Goal: Information Seeking & Learning: Find specific fact

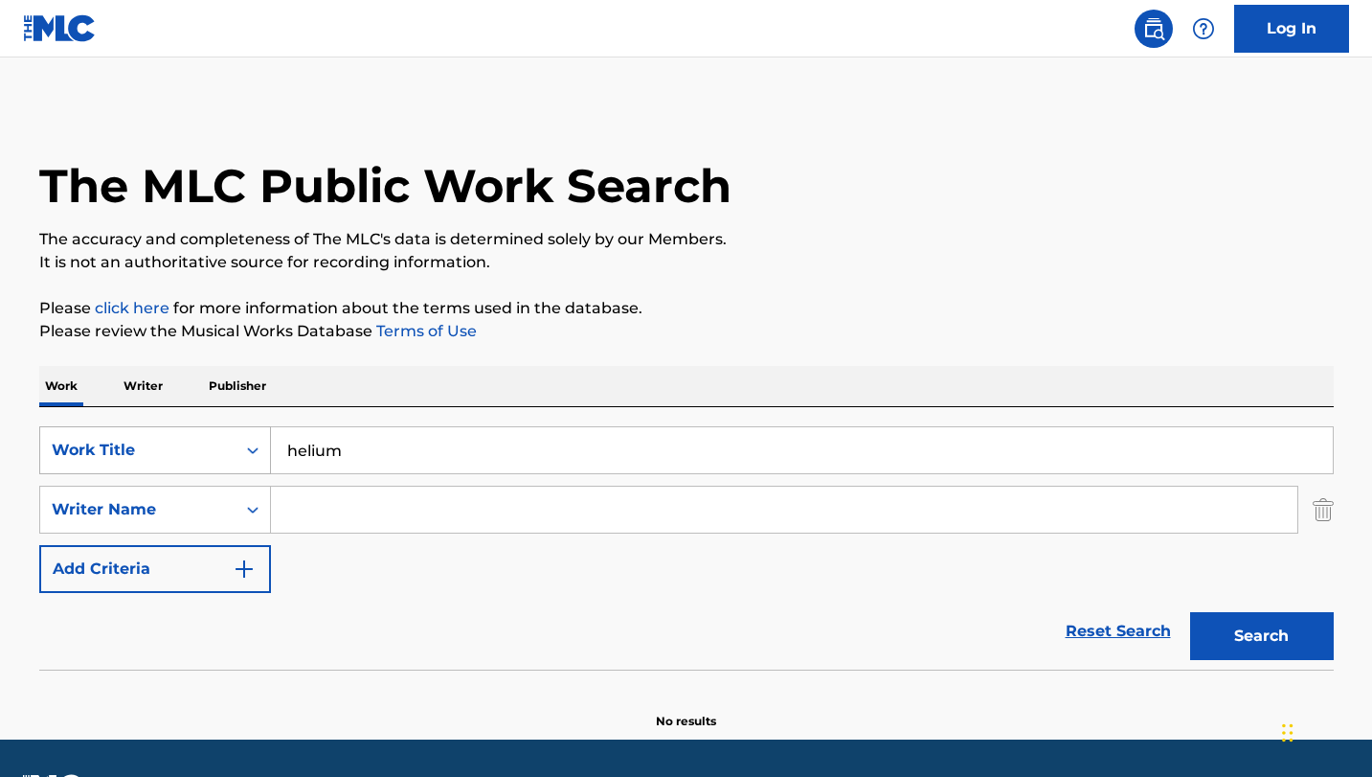
drag, startPoint x: 354, startPoint y: 452, endPoint x: 244, endPoint y: 440, distance: 110.8
click at [241, 445] on div "SearchWithCriteria8d52ea78-a2da-4a4e-8241-c29202c8a8cc Work Title helium" at bounding box center [686, 450] width 1295 height 48
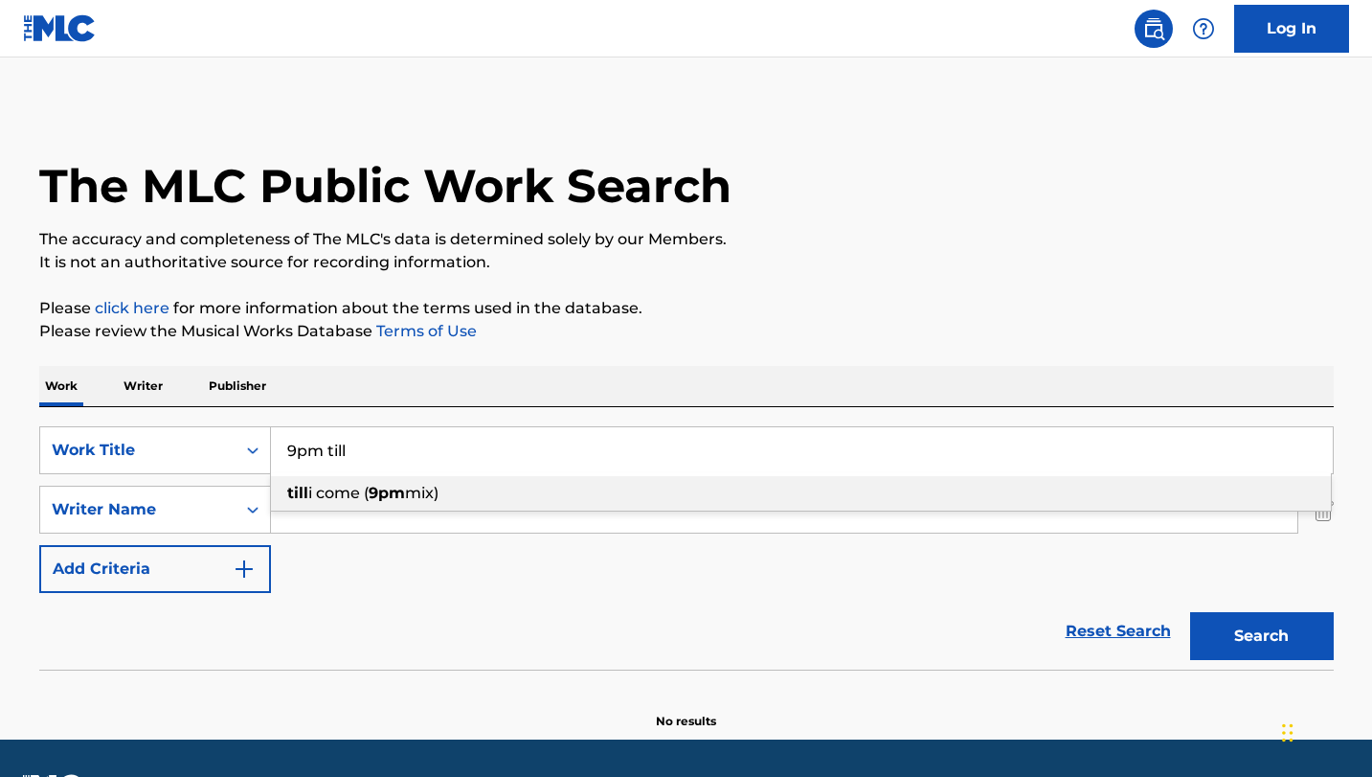
click at [360, 498] on span "i come (" at bounding box center [338, 493] width 60 height 18
type input "till i come (9pm mix)"
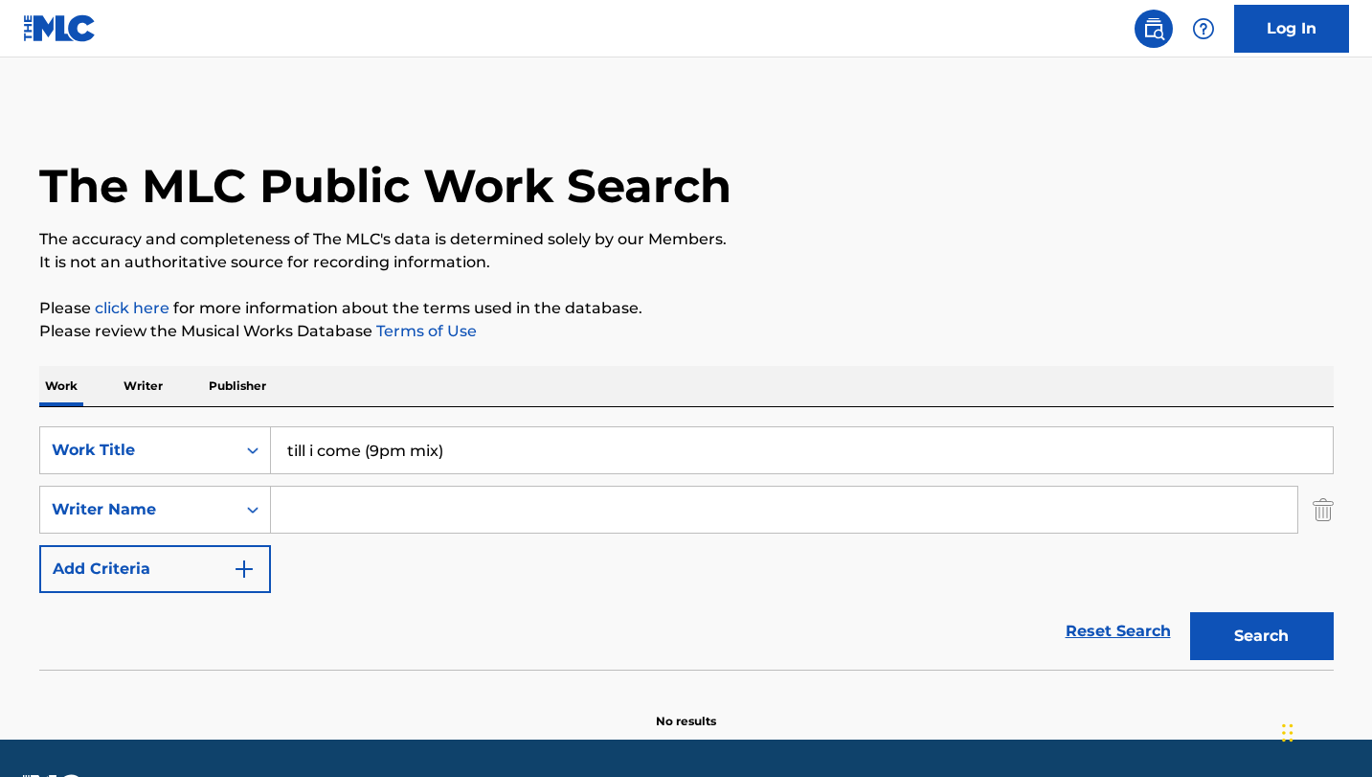
click at [1271, 640] on button "Search" at bounding box center [1262, 636] width 144 height 48
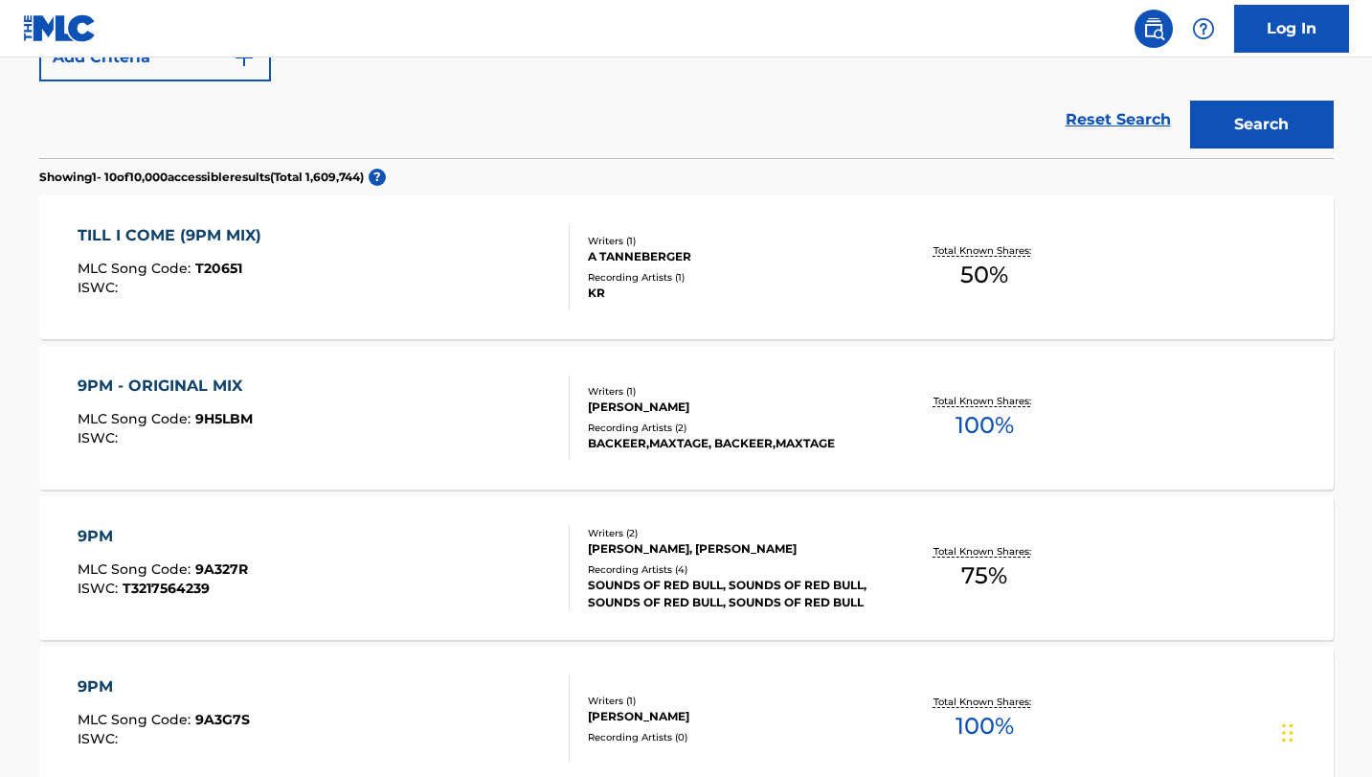
scroll to position [511, 0]
click at [192, 381] on div "9PM - ORIGINAL MIX" at bounding box center [165, 385] width 175 height 23
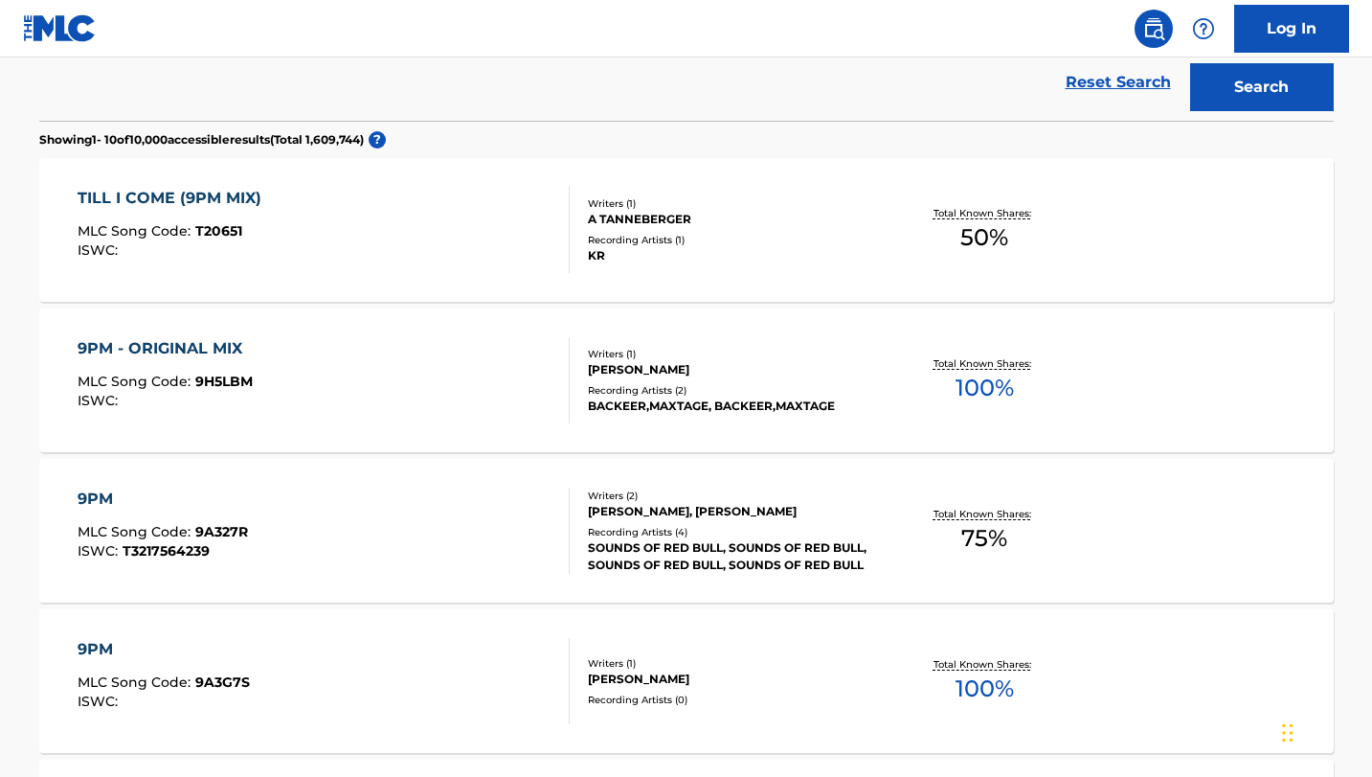
scroll to position [548, 0]
click at [184, 196] on div "TILL I COME (9PM MIX)" at bounding box center [174, 199] width 193 height 23
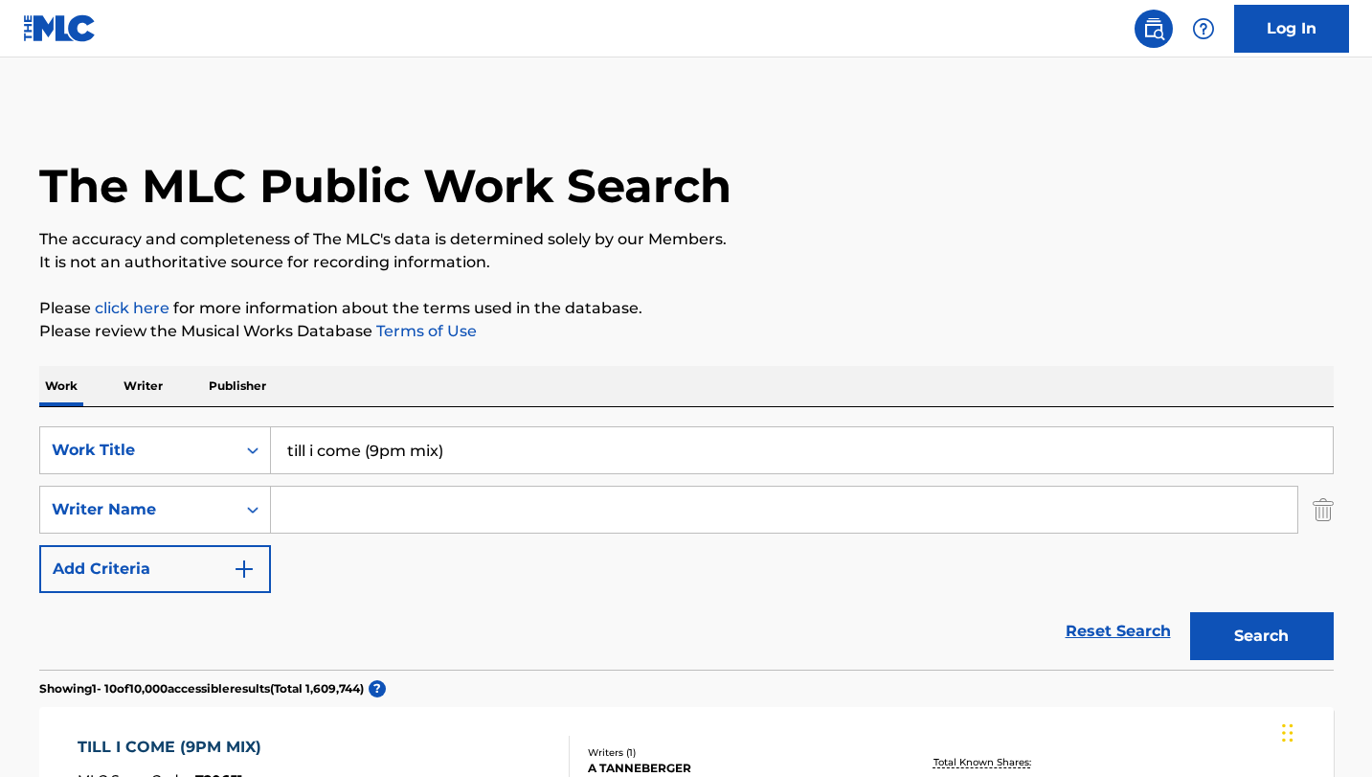
click at [452, 453] on input "till i come (9pm mix)" at bounding box center [802, 450] width 1062 height 46
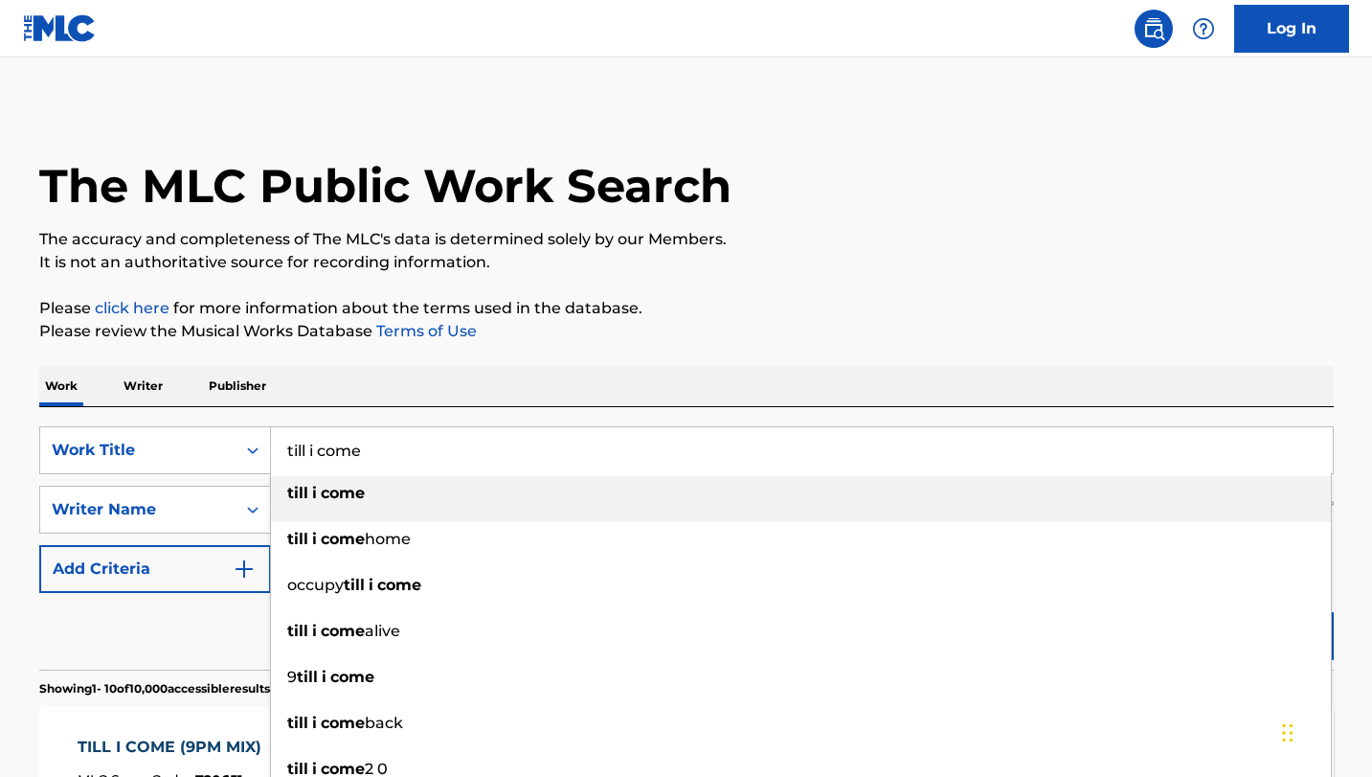
click at [357, 497] on strong "come" at bounding box center [343, 493] width 44 height 18
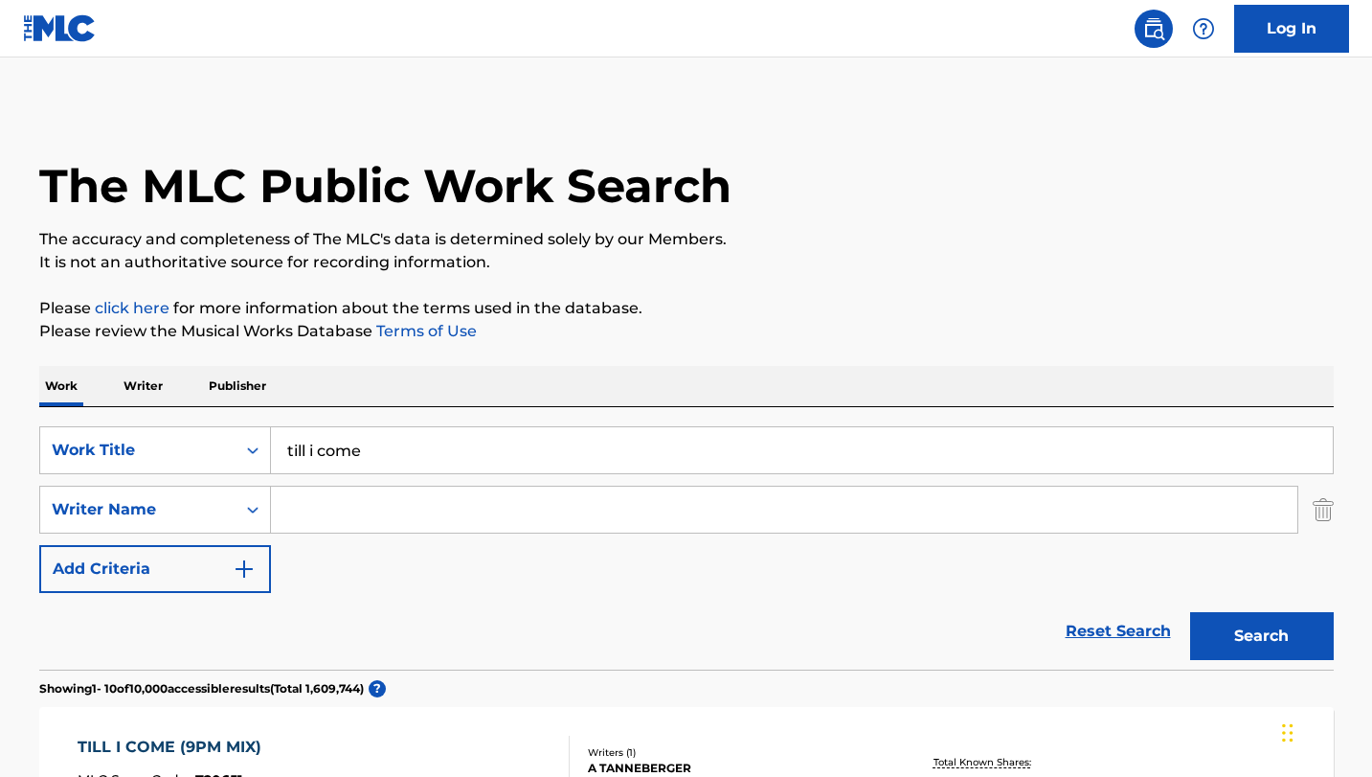
click at [1266, 641] on button "Search" at bounding box center [1262, 636] width 144 height 48
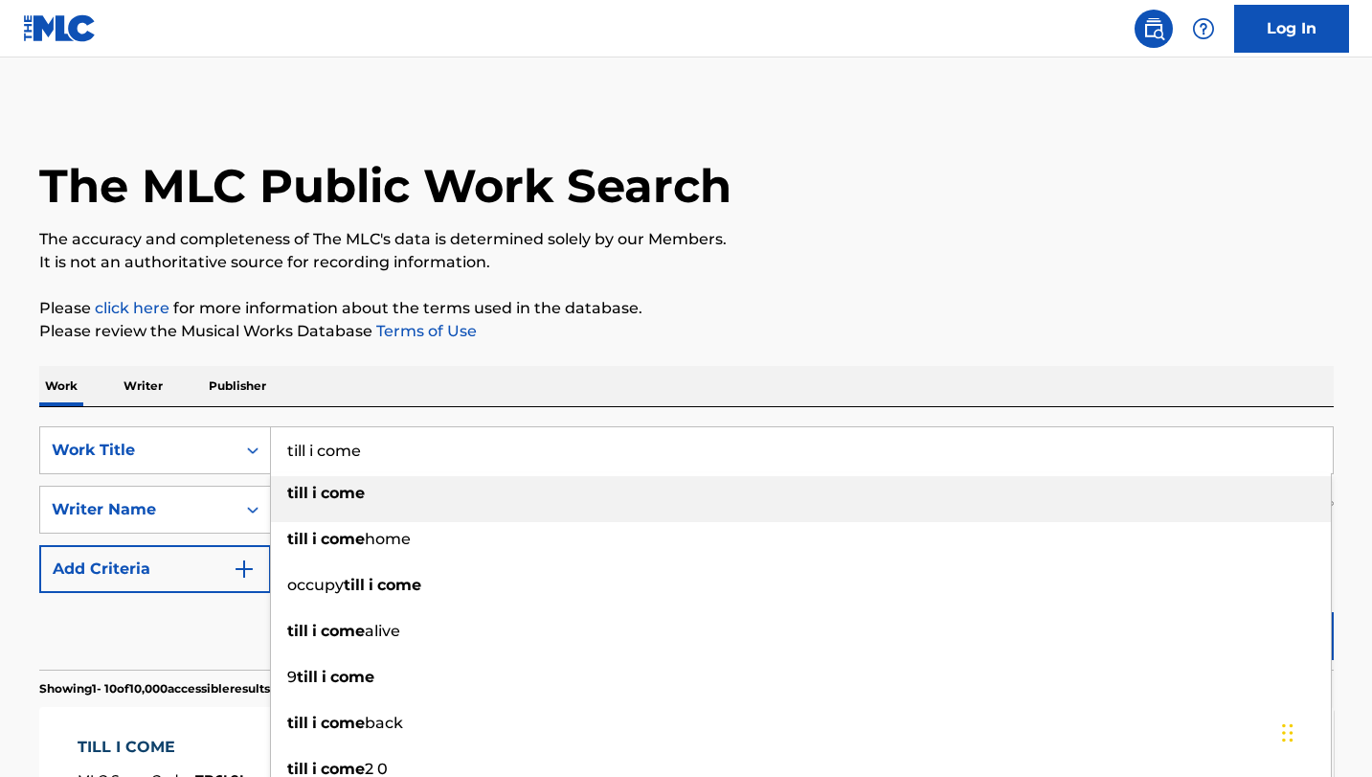
drag, startPoint x: 377, startPoint y: 454, endPoint x: 440, endPoint y: 373, distance: 101.7
click at [279, 433] on input "till i come" at bounding box center [802, 450] width 1062 height 46
click at [316, 451] on input "dont stop" at bounding box center [802, 450] width 1062 height 46
click at [396, 444] on input "don't stop" at bounding box center [802, 450] width 1062 height 46
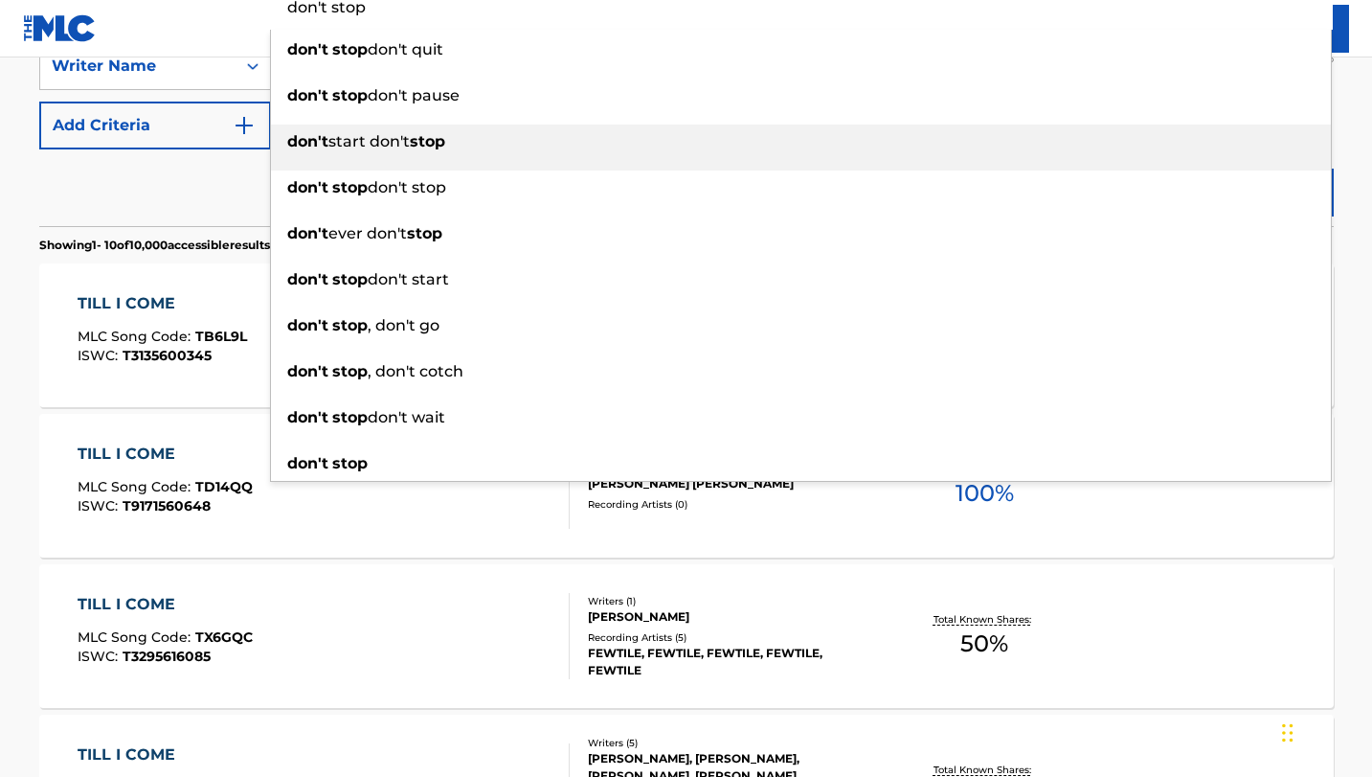
scroll to position [445, 0]
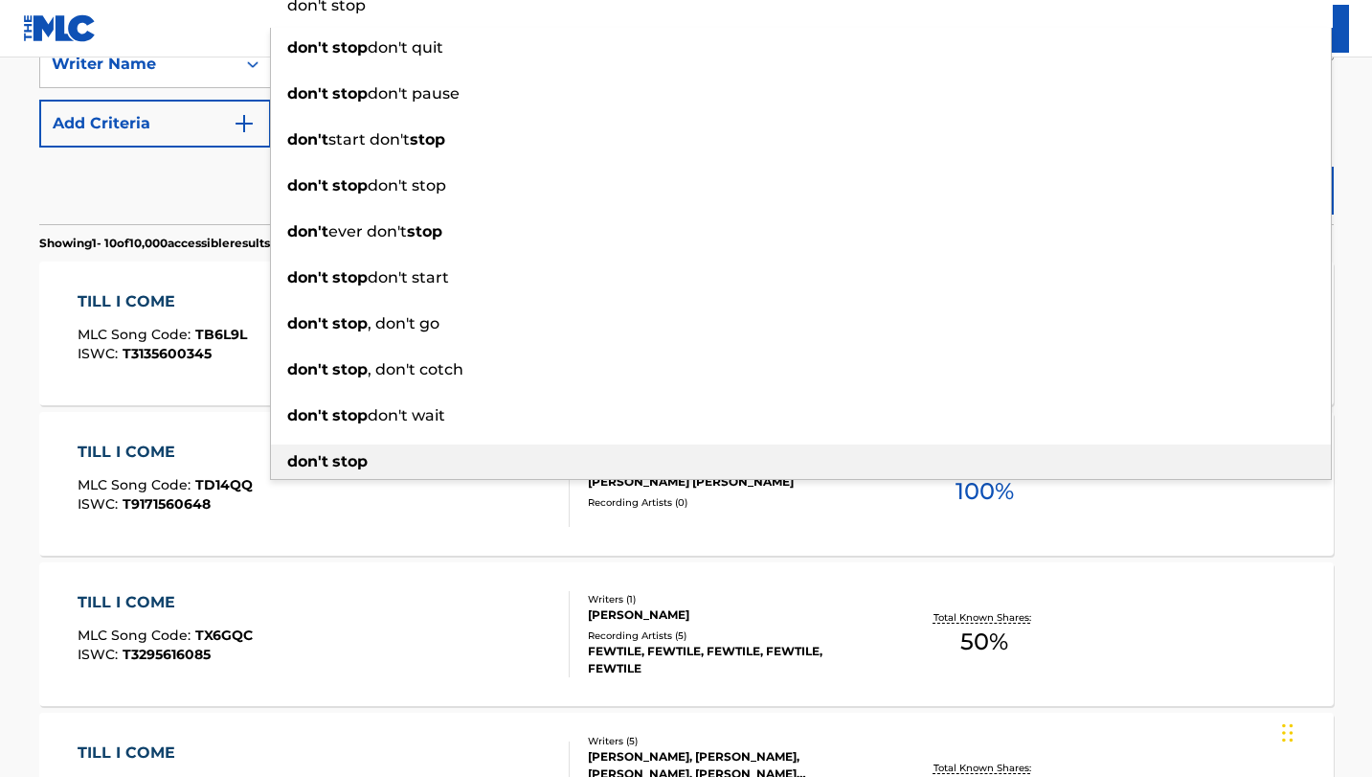
type input "don't stop"
click at [388, 460] on div "don't stop" at bounding box center [801, 461] width 1060 height 34
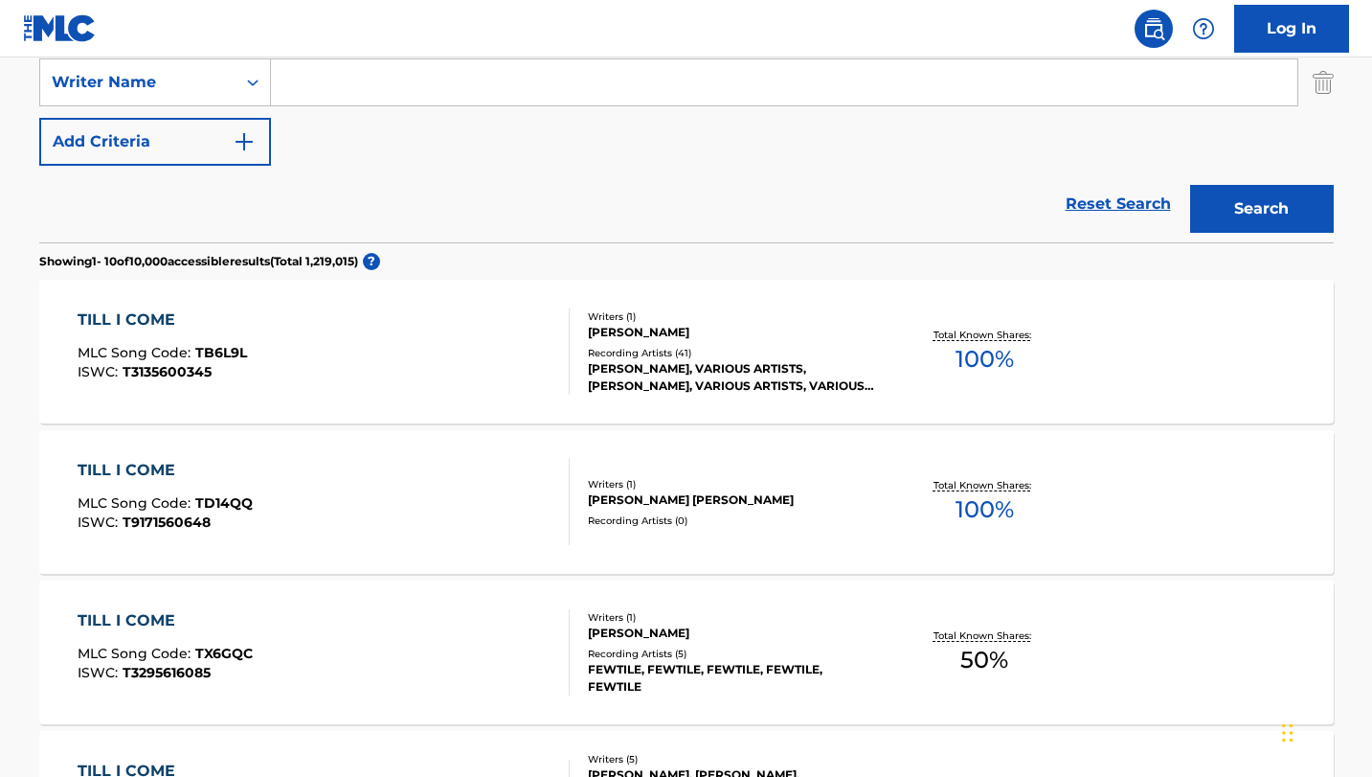
scroll to position [124, 0]
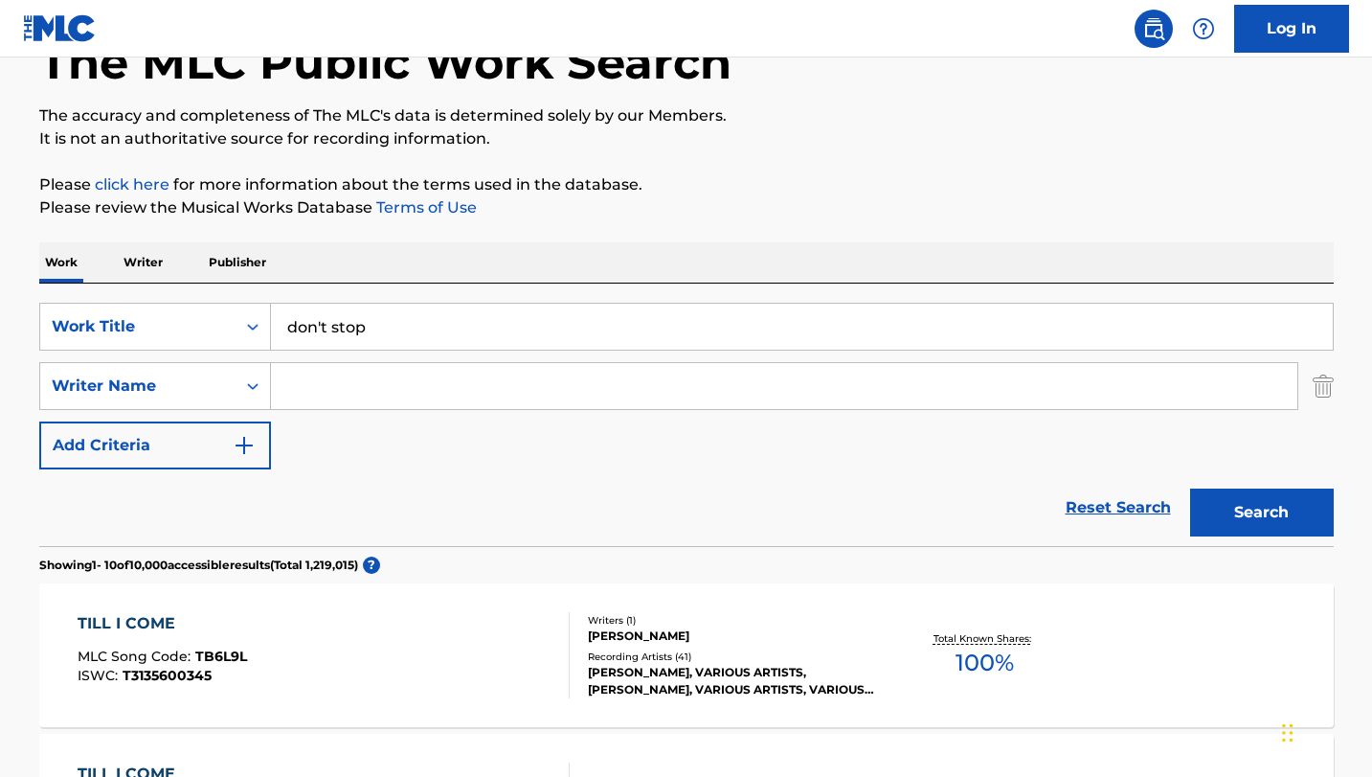
click at [1260, 517] on button "Search" at bounding box center [1262, 512] width 144 height 48
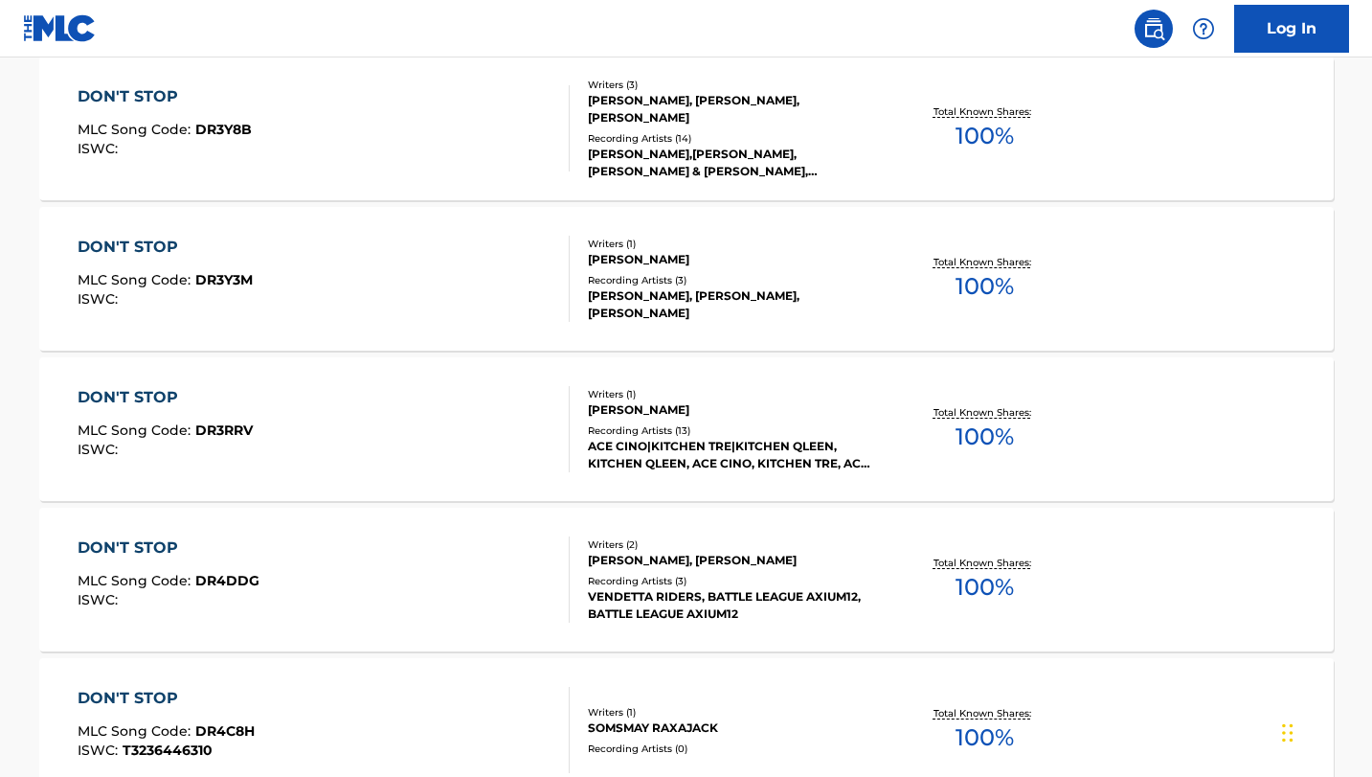
scroll to position [0, 0]
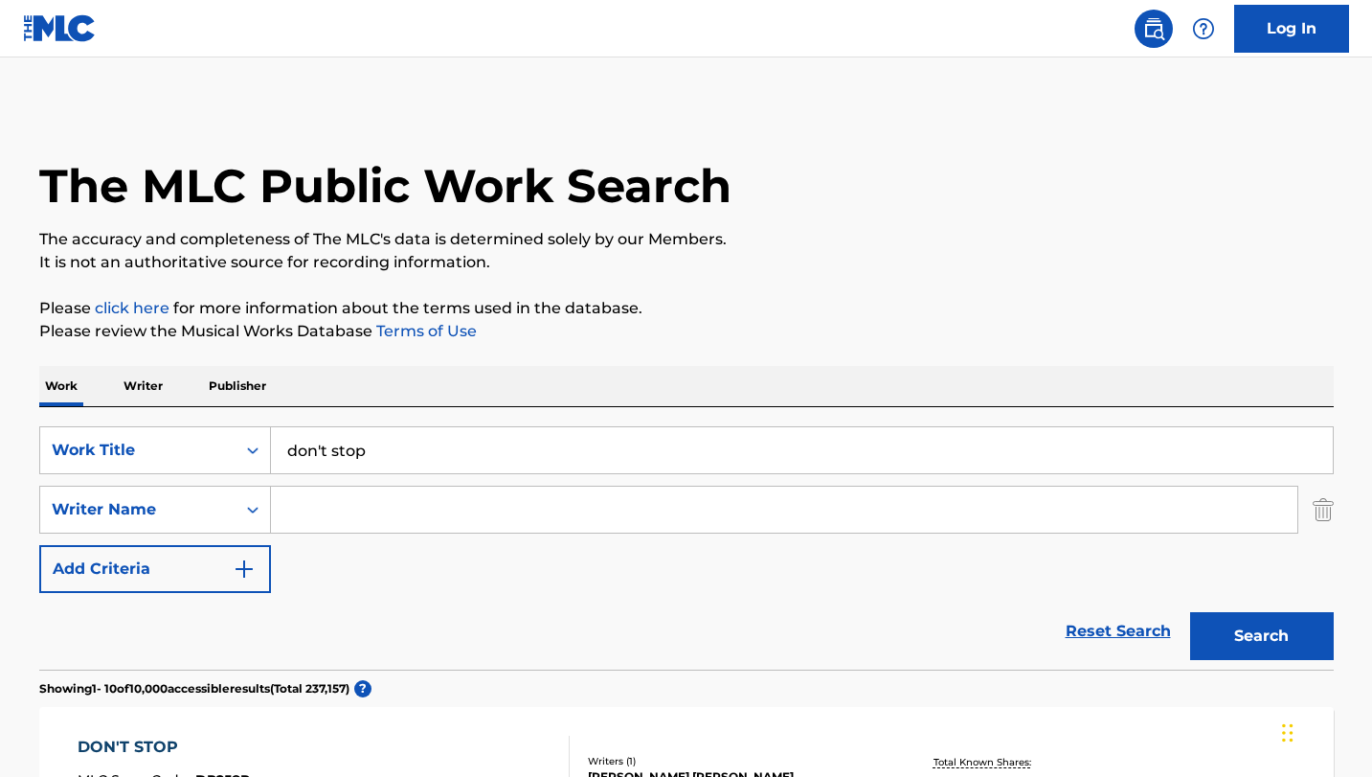
click at [318, 513] on input "Search Form" at bounding box center [784, 509] width 1027 height 46
paste input "[PERSON_NAME]"
type input "[PERSON_NAME]"
click at [1272, 637] on button "Search" at bounding box center [1262, 636] width 144 height 48
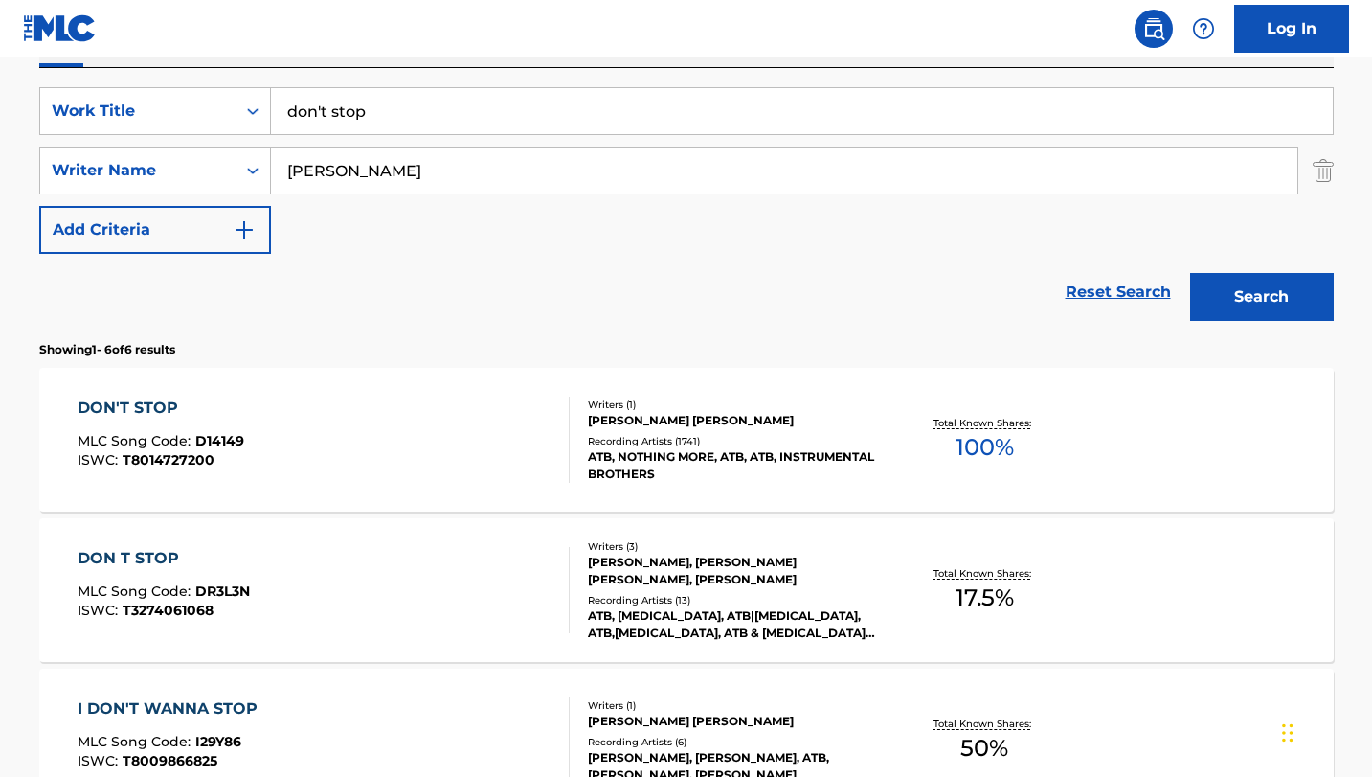
scroll to position [382, 0]
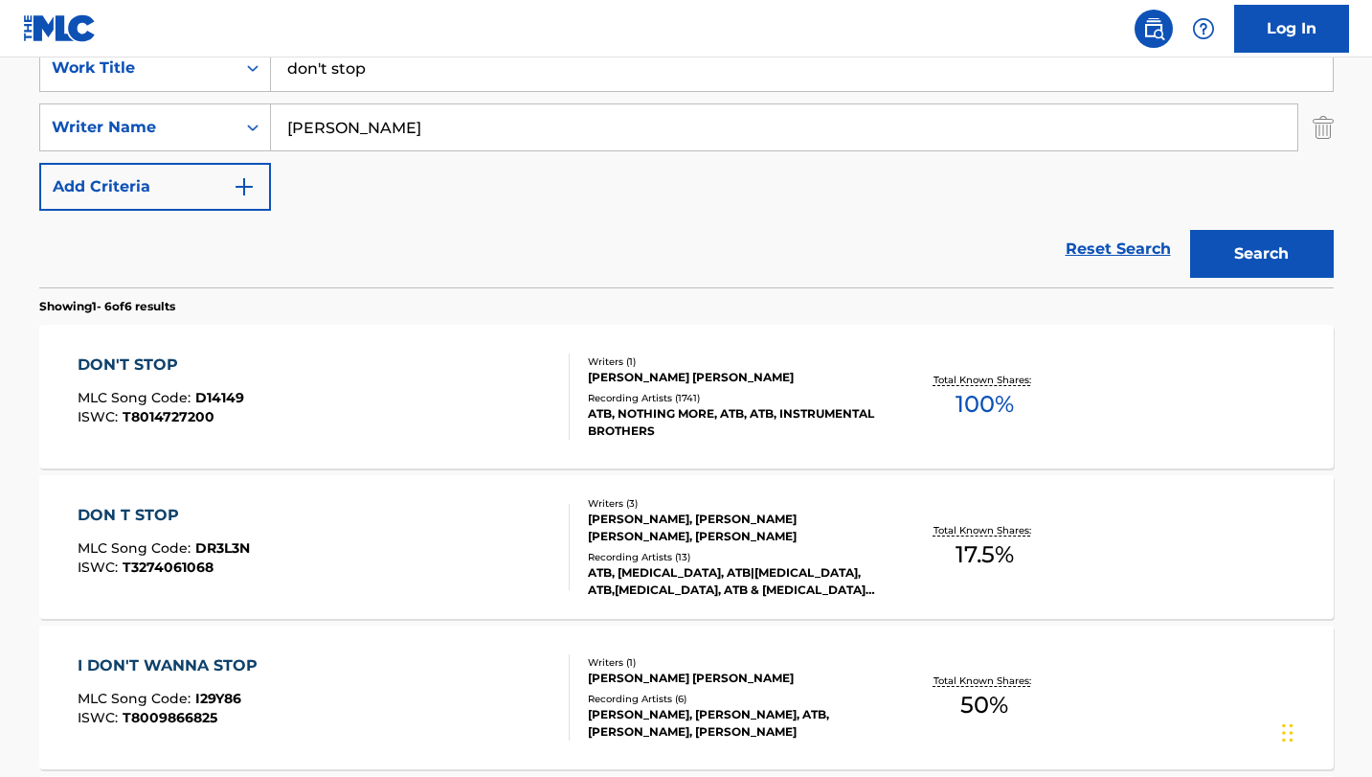
click at [159, 360] on div "DON'T STOP" at bounding box center [161, 364] width 167 height 23
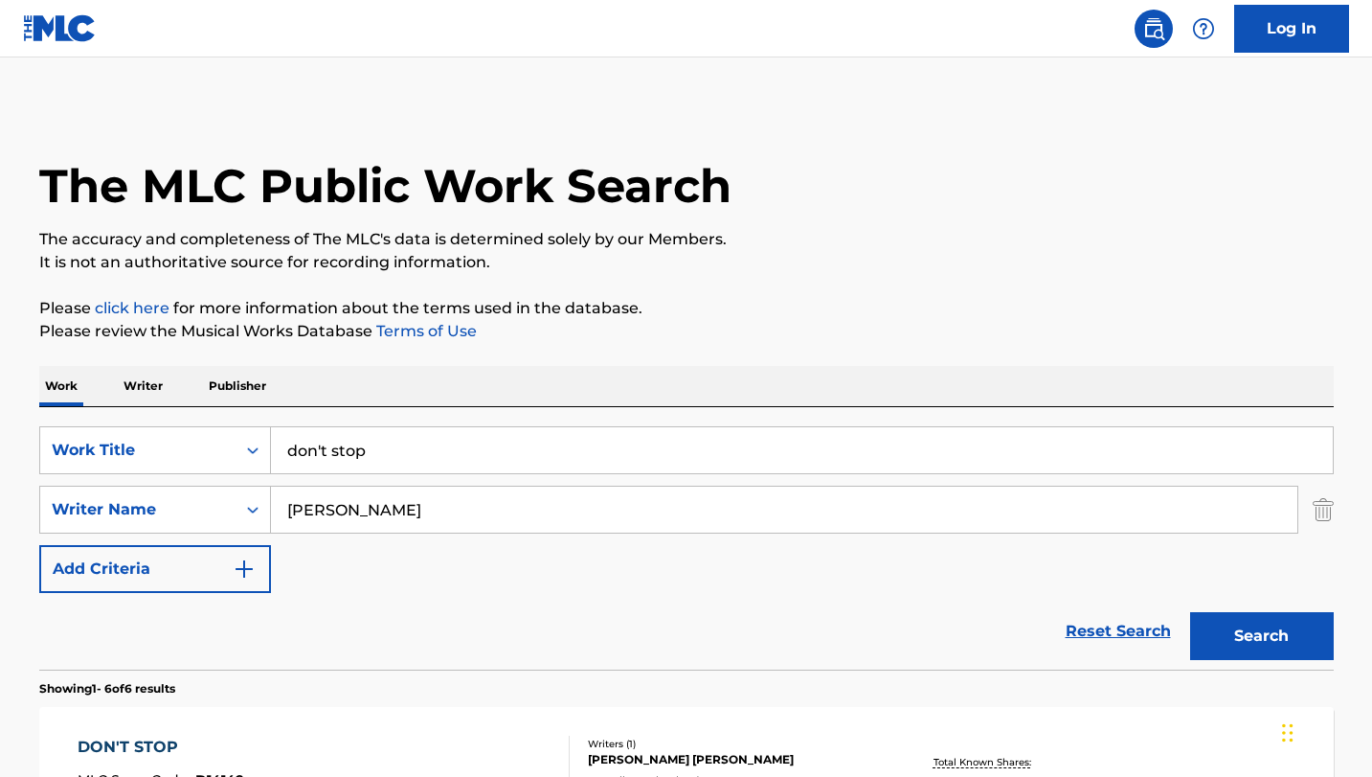
drag, startPoint x: 287, startPoint y: 512, endPoint x: 443, endPoint y: 509, distance: 156.1
click at [443, 509] on input "[PERSON_NAME]" at bounding box center [784, 509] width 1027 height 46
click at [373, 451] on input "don't stop" at bounding box center [802, 450] width 1062 height 46
type input "d"
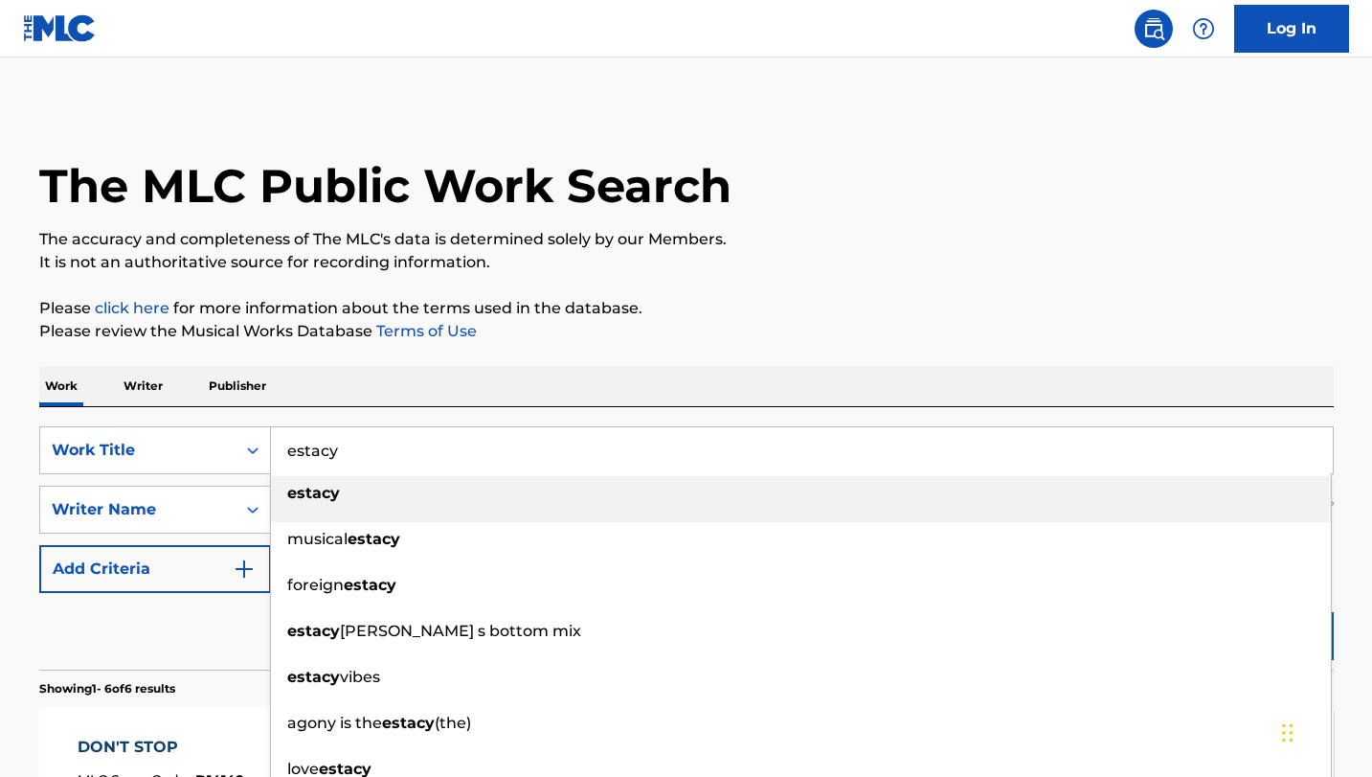
click at [340, 493] on div "estacy" at bounding box center [801, 493] width 1060 height 34
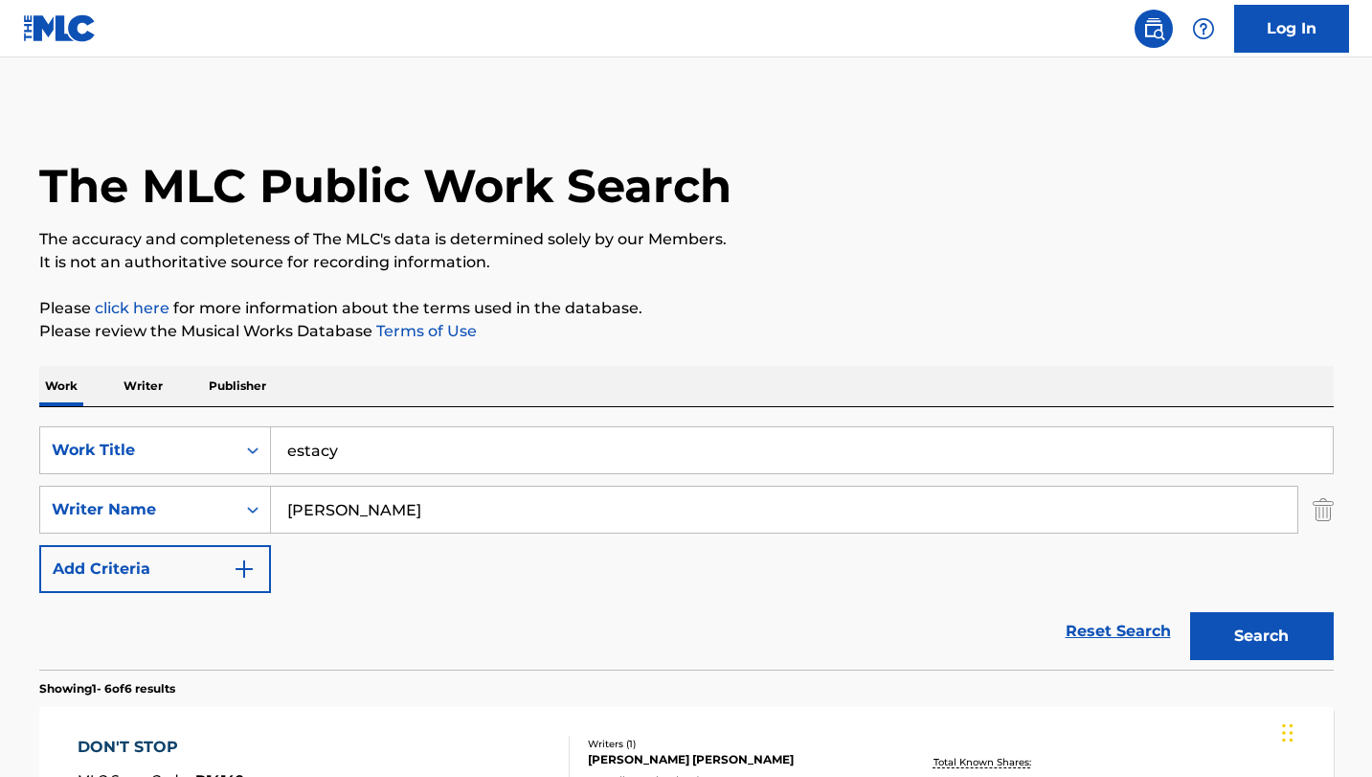
click at [1243, 634] on button "Search" at bounding box center [1262, 636] width 144 height 48
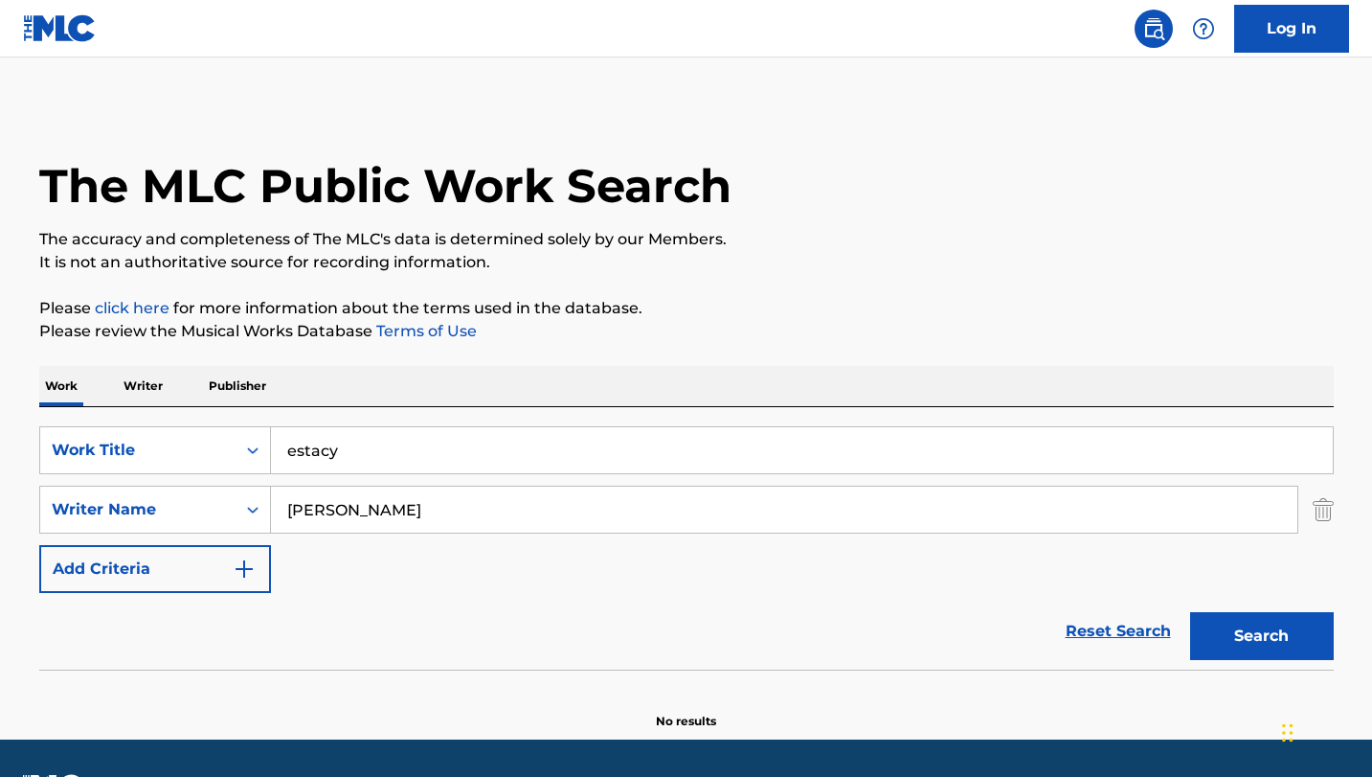
click at [328, 449] on input "estacy" at bounding box center [802, 450] width 1062 height 46
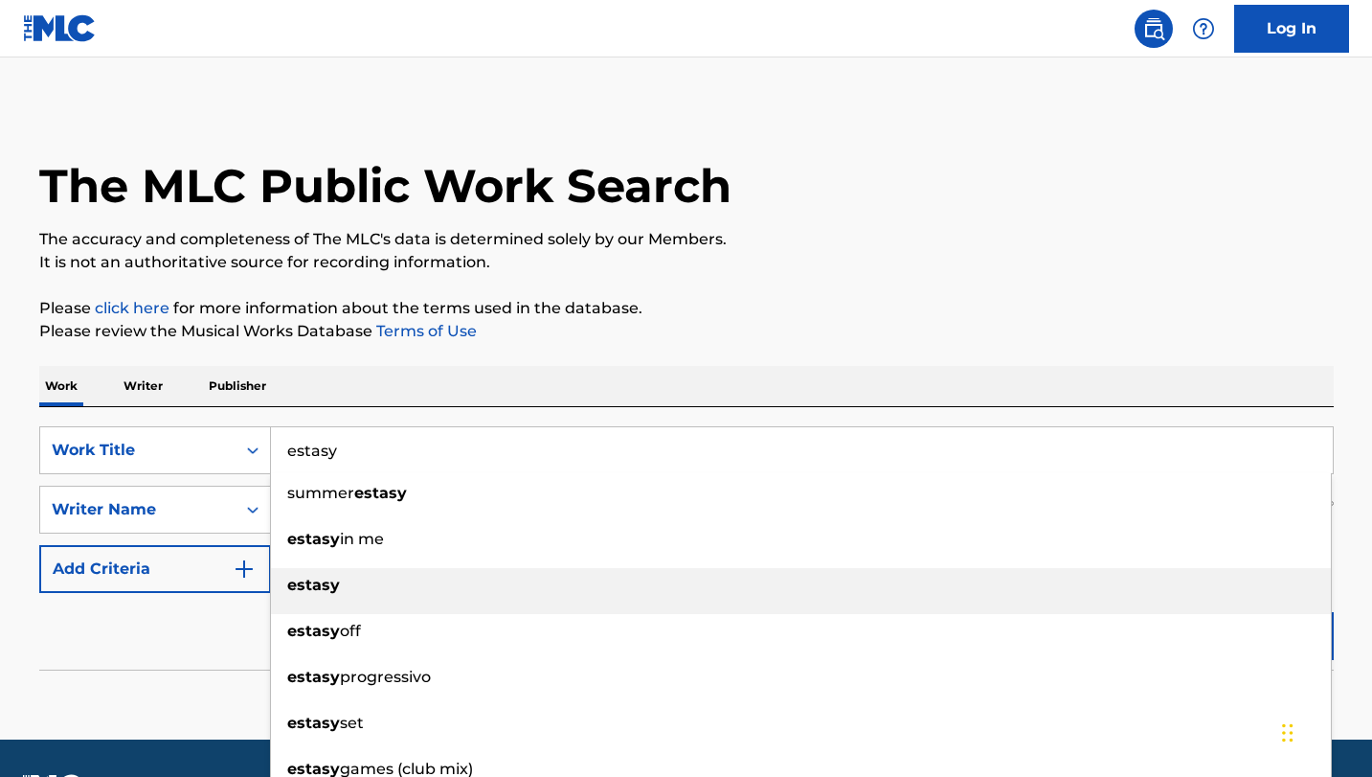
click at [345, 586] on div "estasy" at bounding box center [801, 585] width 1060 height 34
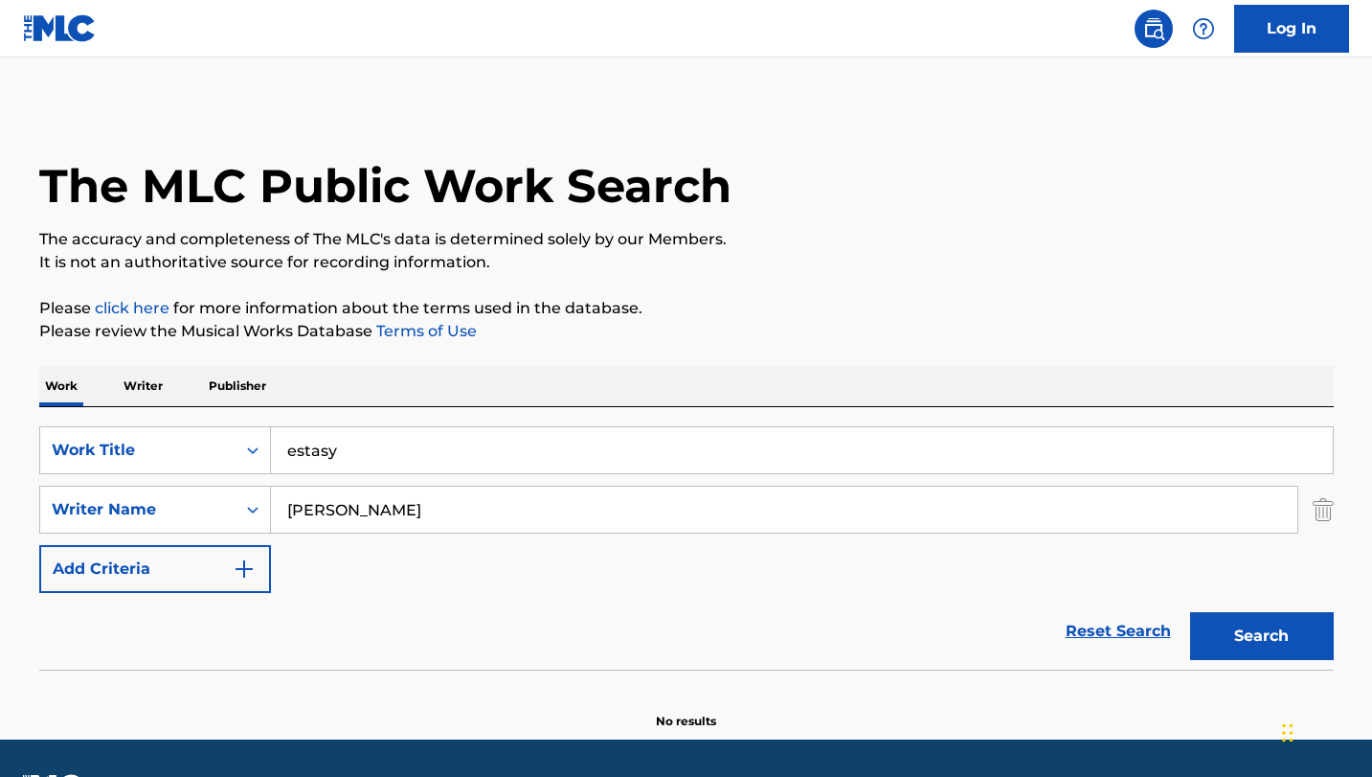
click at [295, 451] on input "estasy" at bounding box center [802, 450] width 1062 height 46
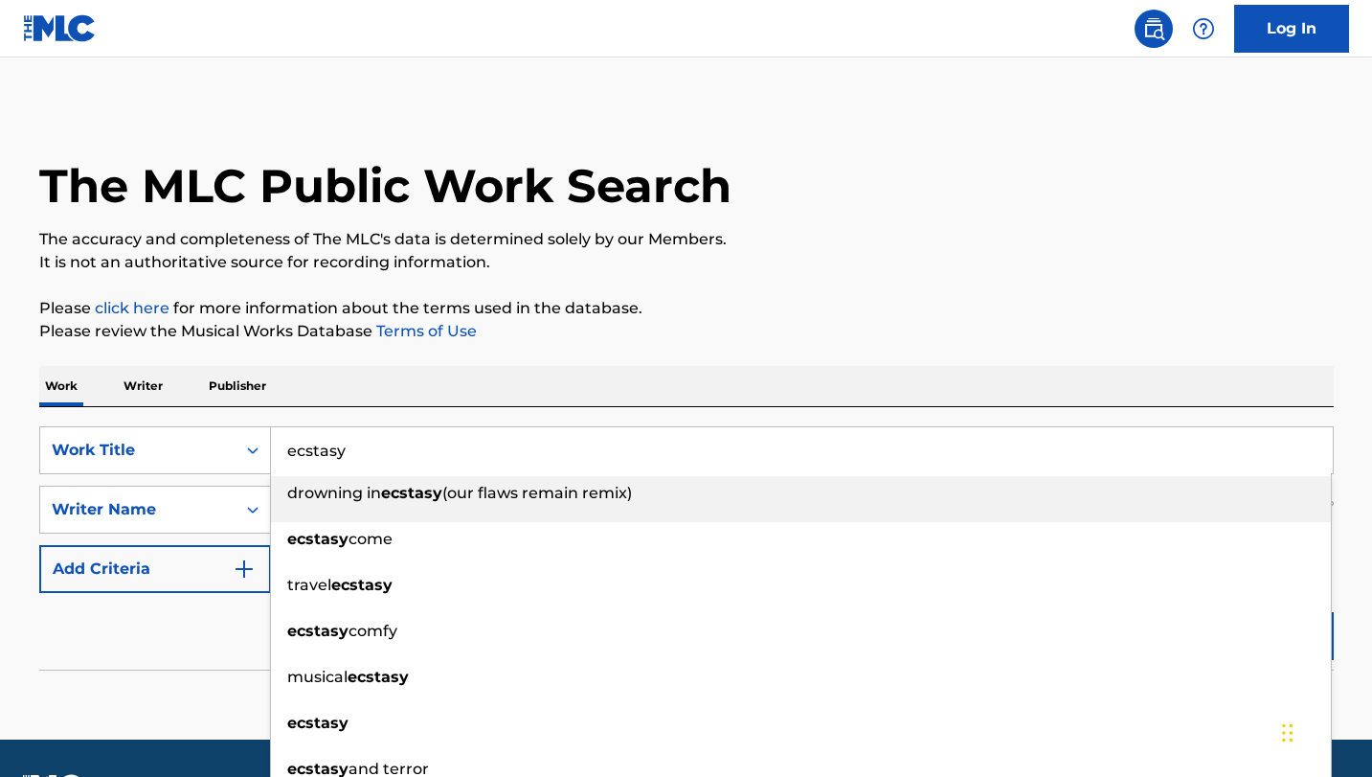
click at [373, 454] on input "ecstasy" at bounding box center [802, 450] width 1062 height 46
click at [419, 445] on input "ecstasy" at bounding box center [802, 450] width 1062 height 46
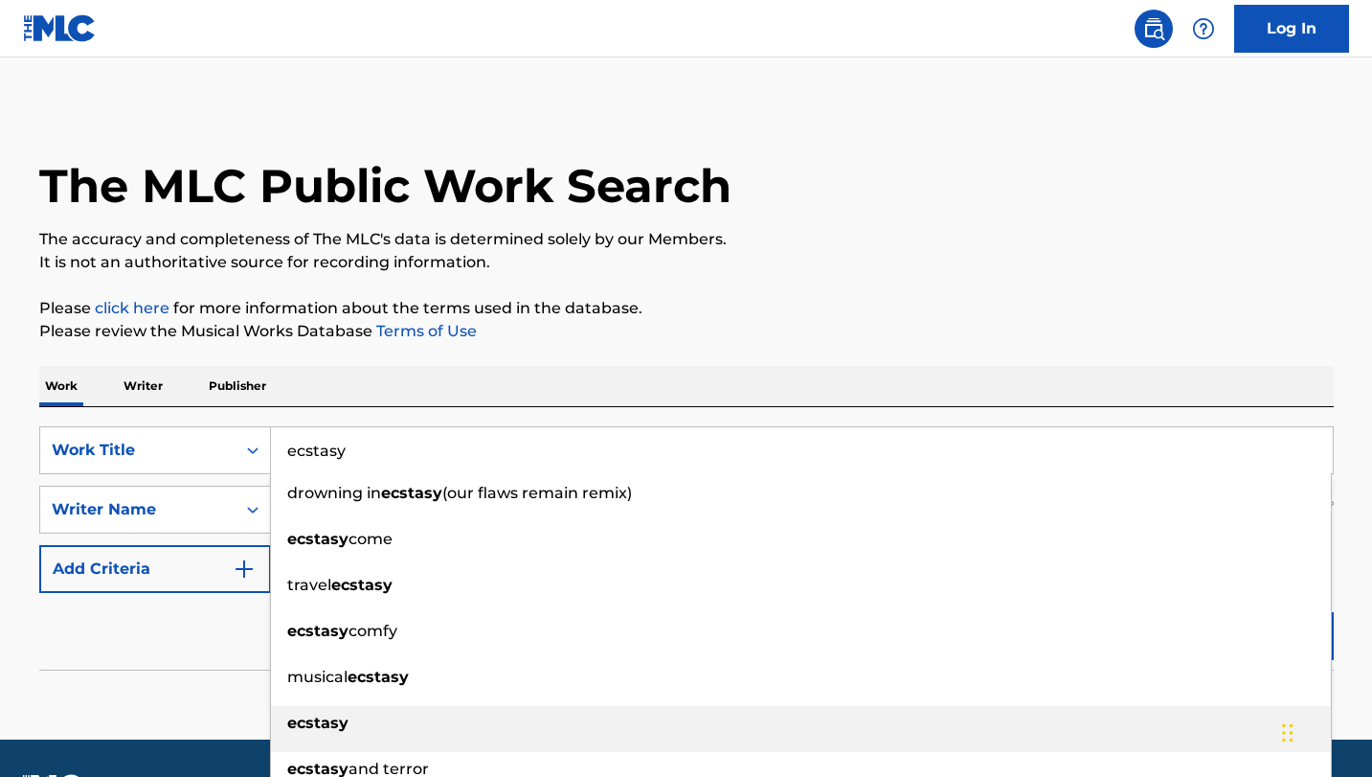
type input "ecstasy"
click at [347, 727] on div "ecstasy" at bounding box center [801, 723] width 1060 height 34
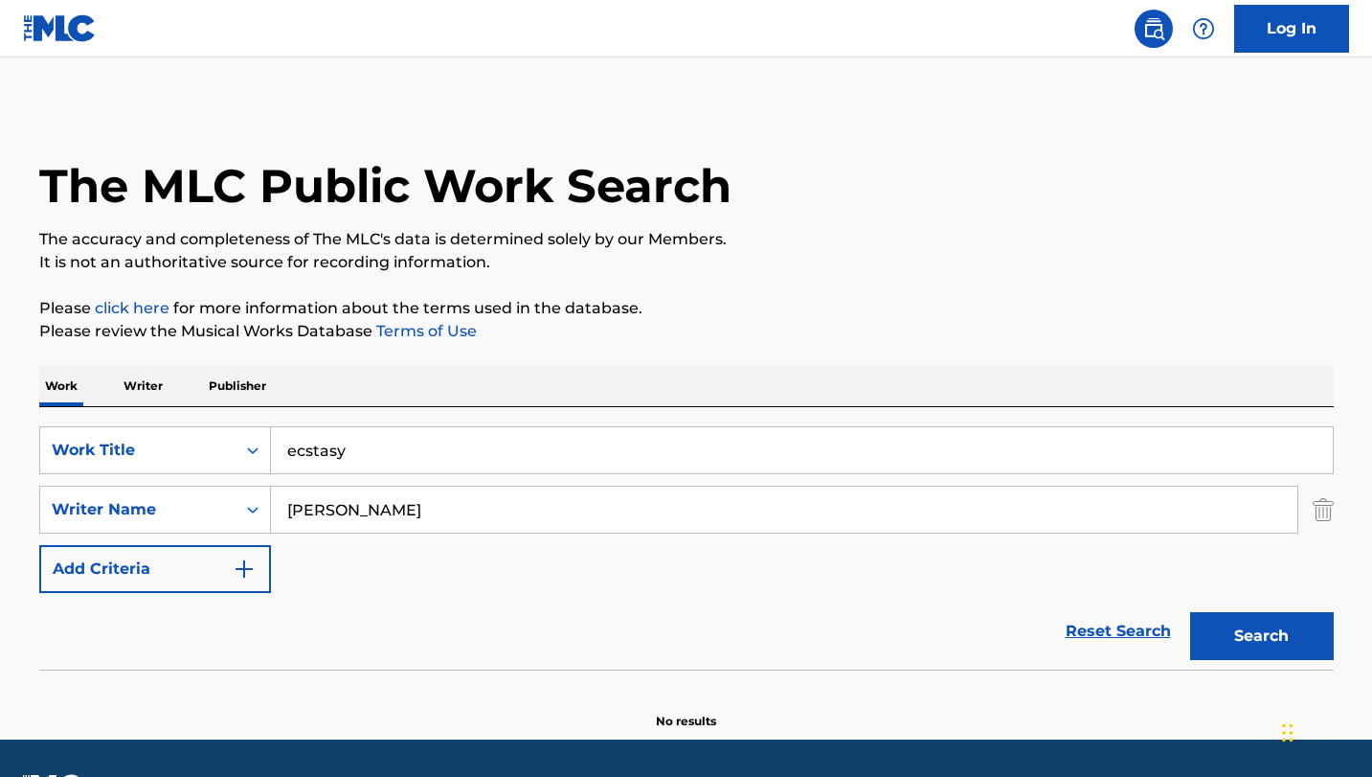
click at [1277, 642] on button "Search" at bounding box center [1262, 636] width 144 height 48
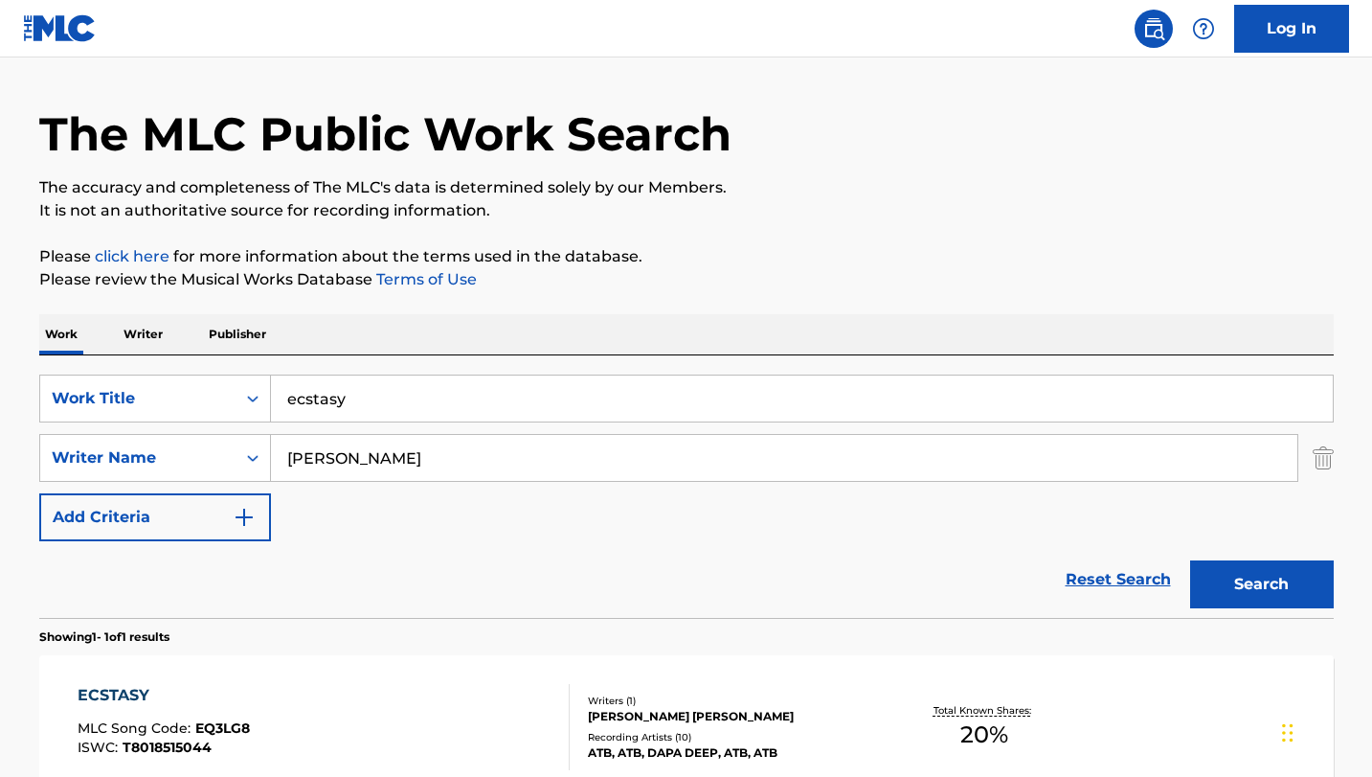
scroll to position [265, 0]
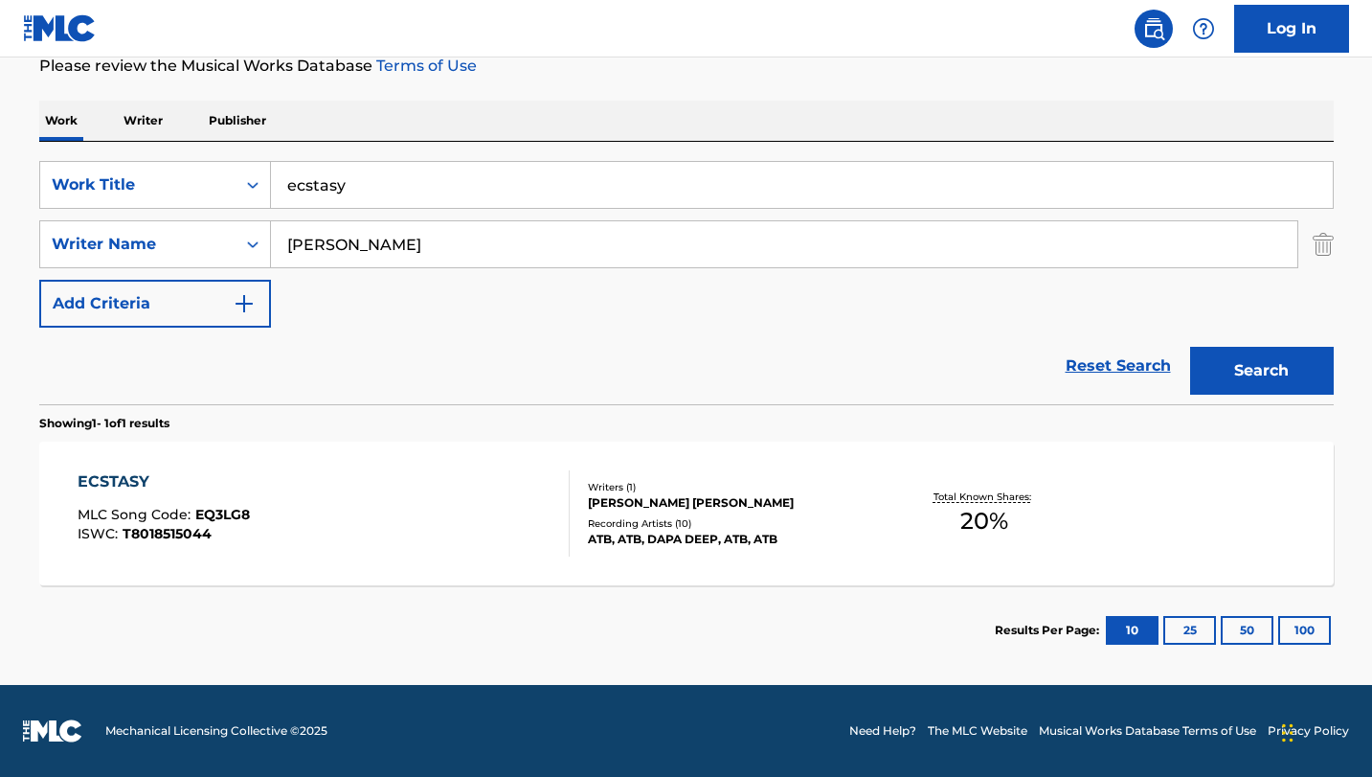
click at [115, 483] on div "ECSTASY" at bounding box center [164, 481] width 172 height 23
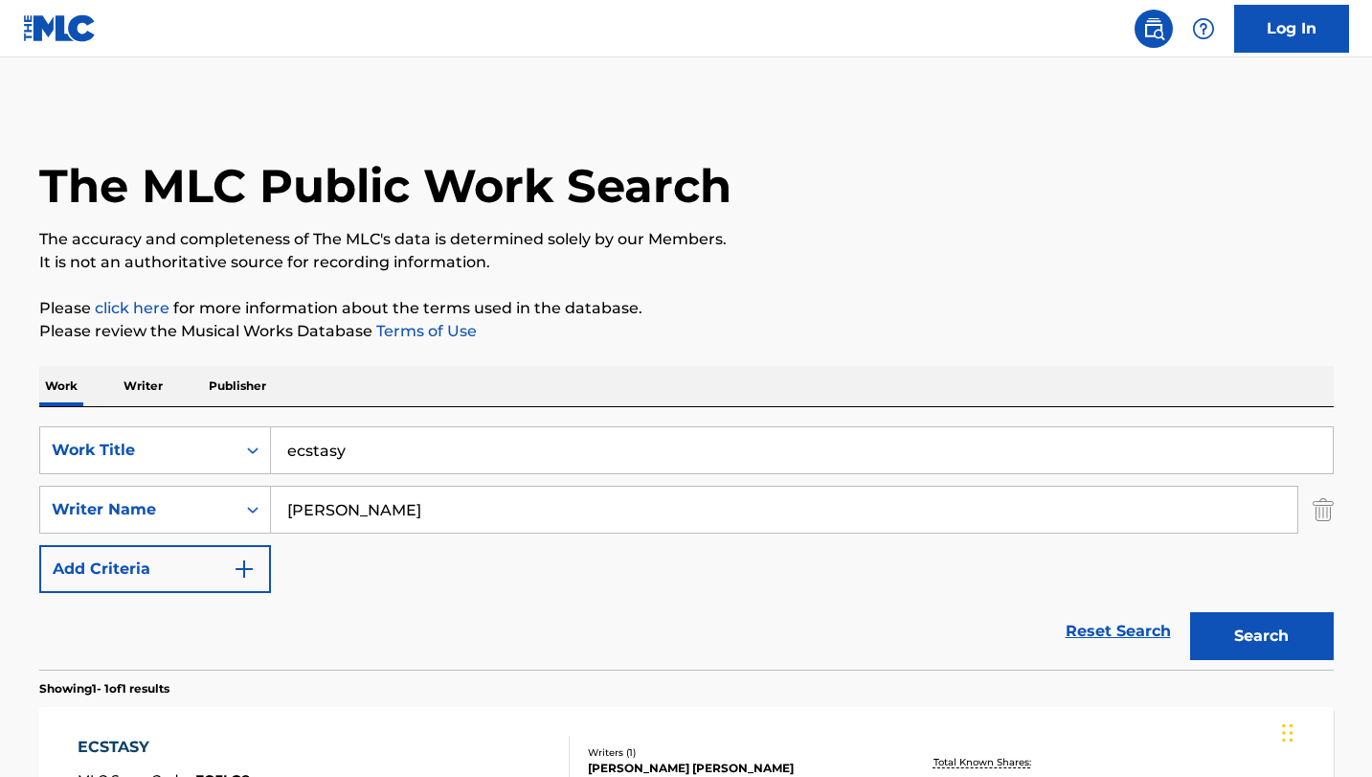
scroll to position [156, 0]
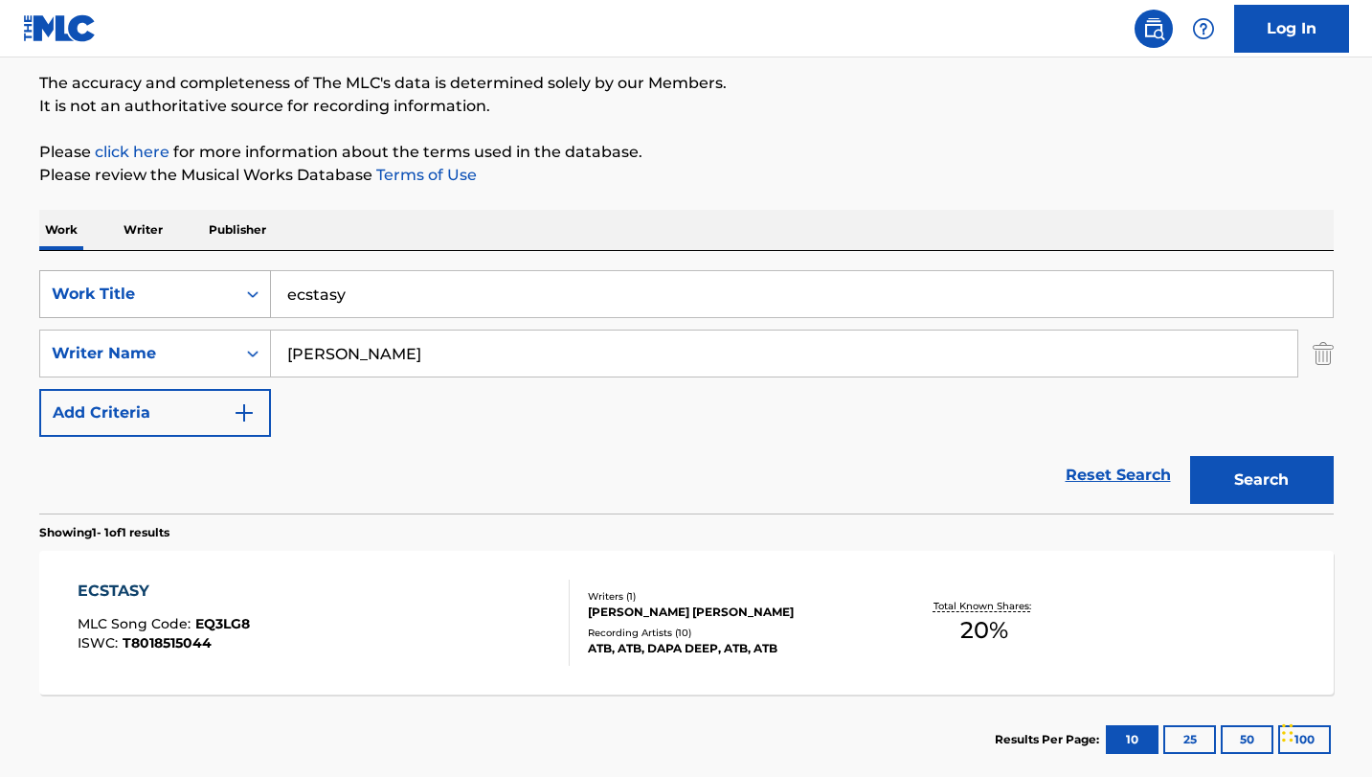
drag, startPoint x: 352, startPoint y: 294, endPoint x: 249, endPoint y: 283, distance: 104.0
click at [247, 285] on div "SearchWithCriteria8d52ea78-a2da-4a4e-8241-c29202c8a8cc Work Title ecstasy" at bounding box center [686, 294] width 1295 height 48
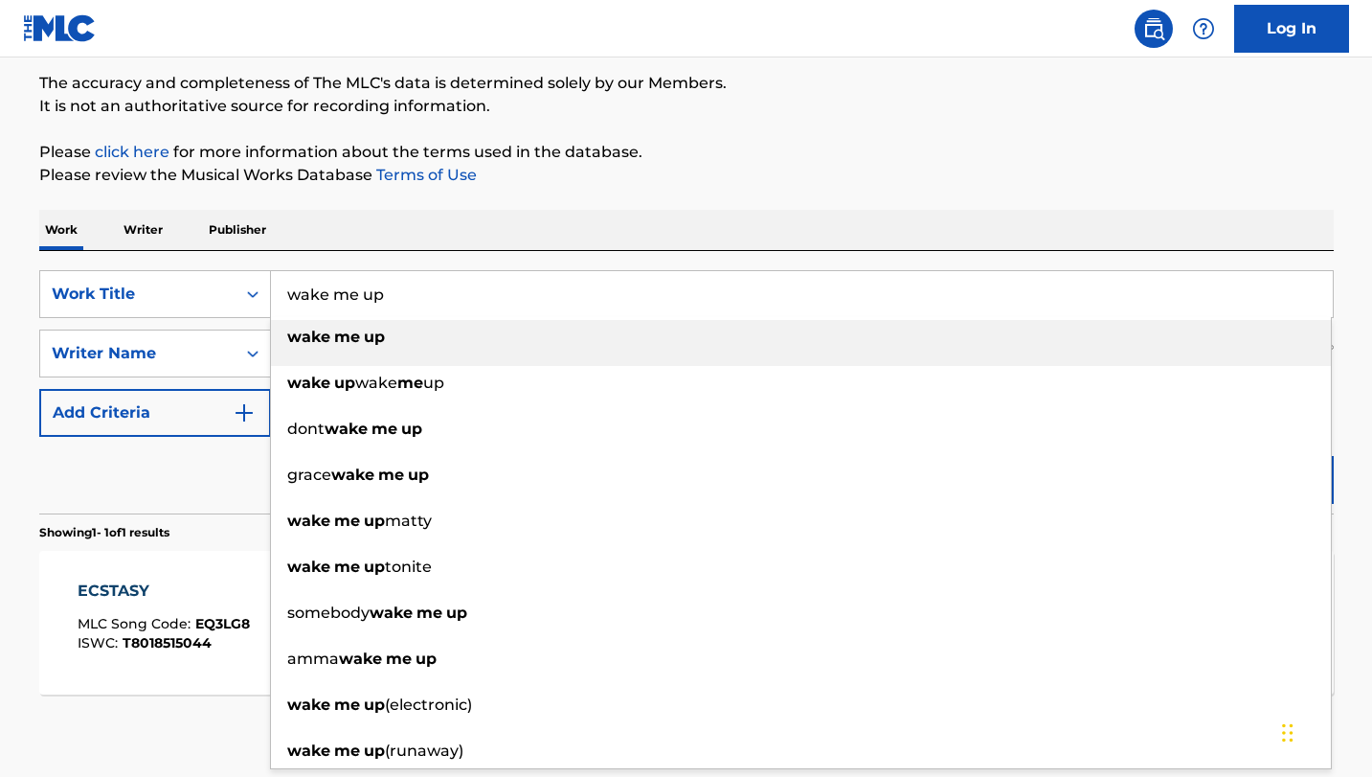
click at [499, 297] on input "wake me up" at bounding box center [802, 294] width 1062 height 46
type input "wake me up"
click at [381, 340] on strong "up" at bounding box center [374, 337] width 21 height 18
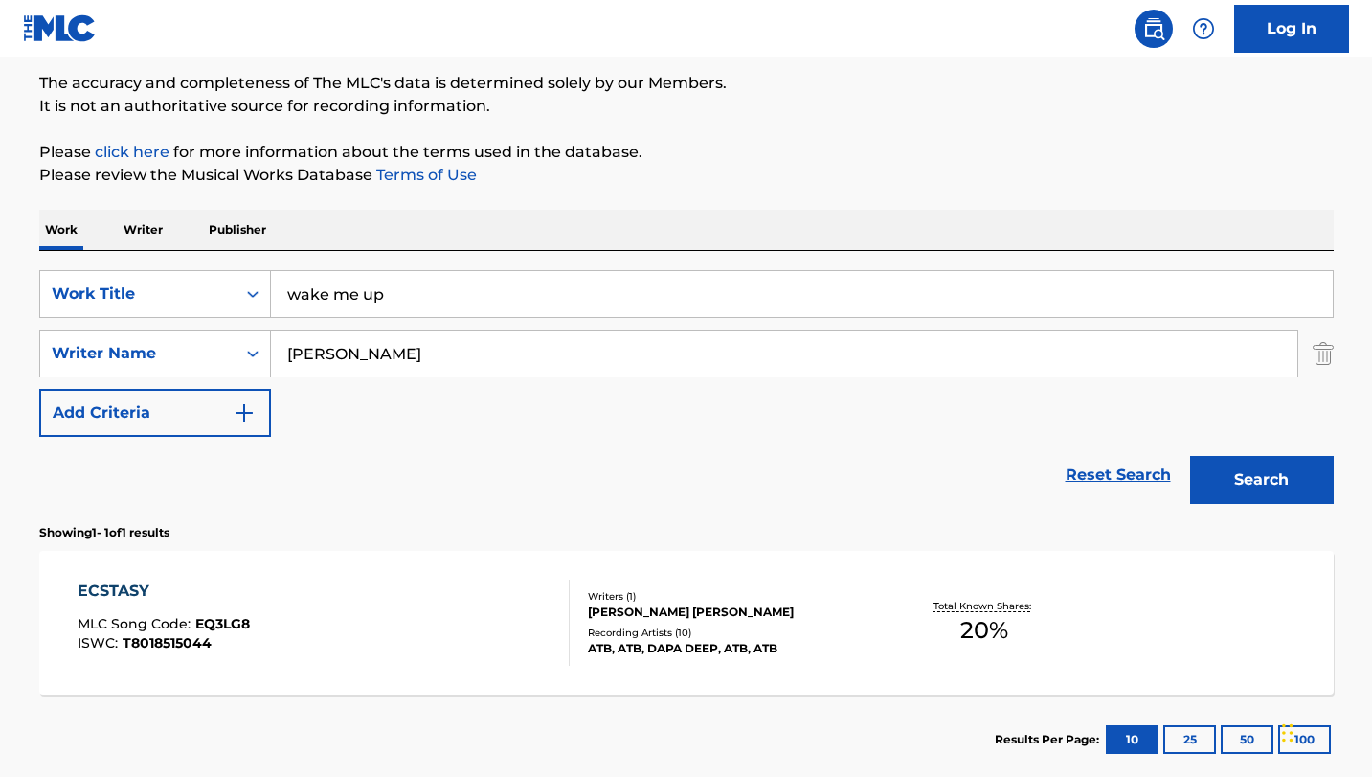
drag, startPoint x: 287, startPoint y: 354, endPoint x: 482, endPoint y: 360, distance: 194.5
click at [482, 360] on input "[PERSON_NAME]" at bounding box center [784, 353] width 1027 height 46
paste input "[PERSON_NAME]"
type input "[PERSON_NAME]"
click at [1252, 480] on button "Search" at bounding box center [1262, 480] width 144 height 48
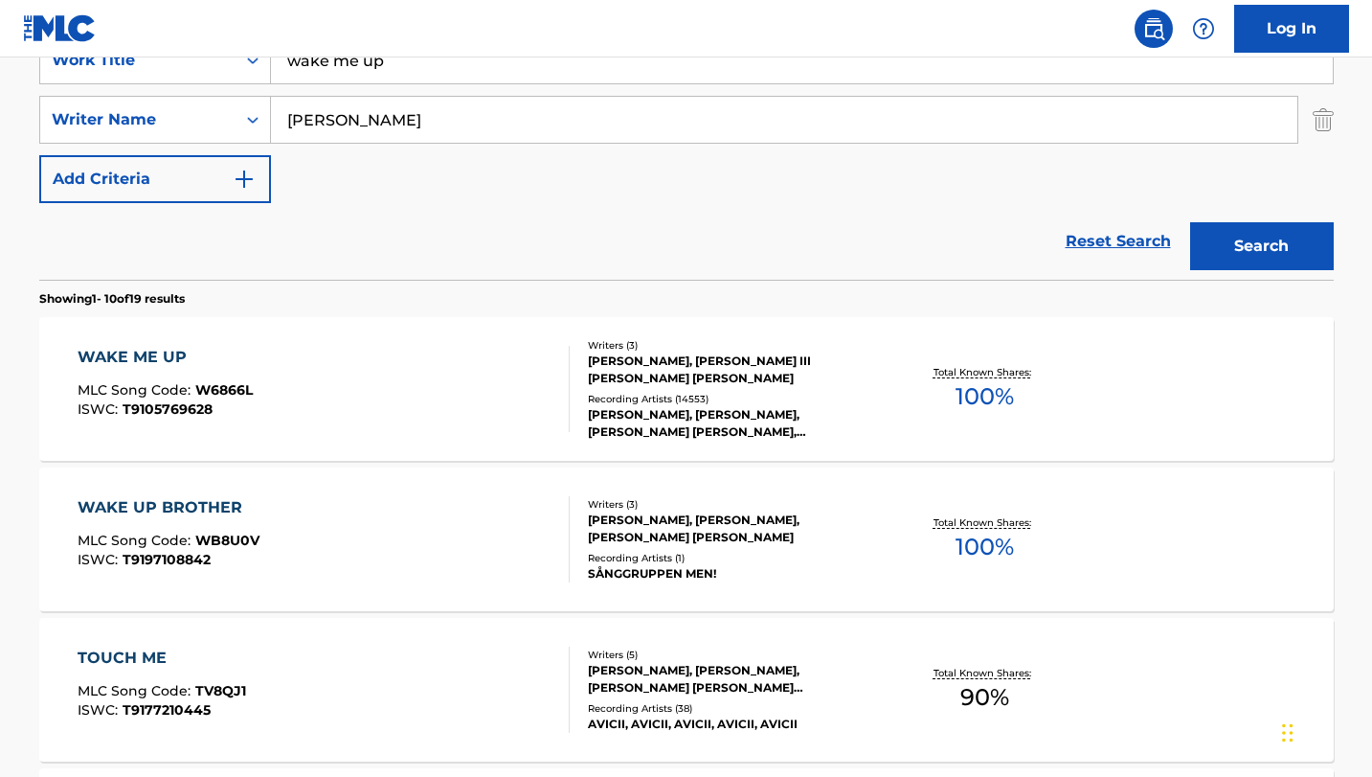
scroll to position [398, 0]
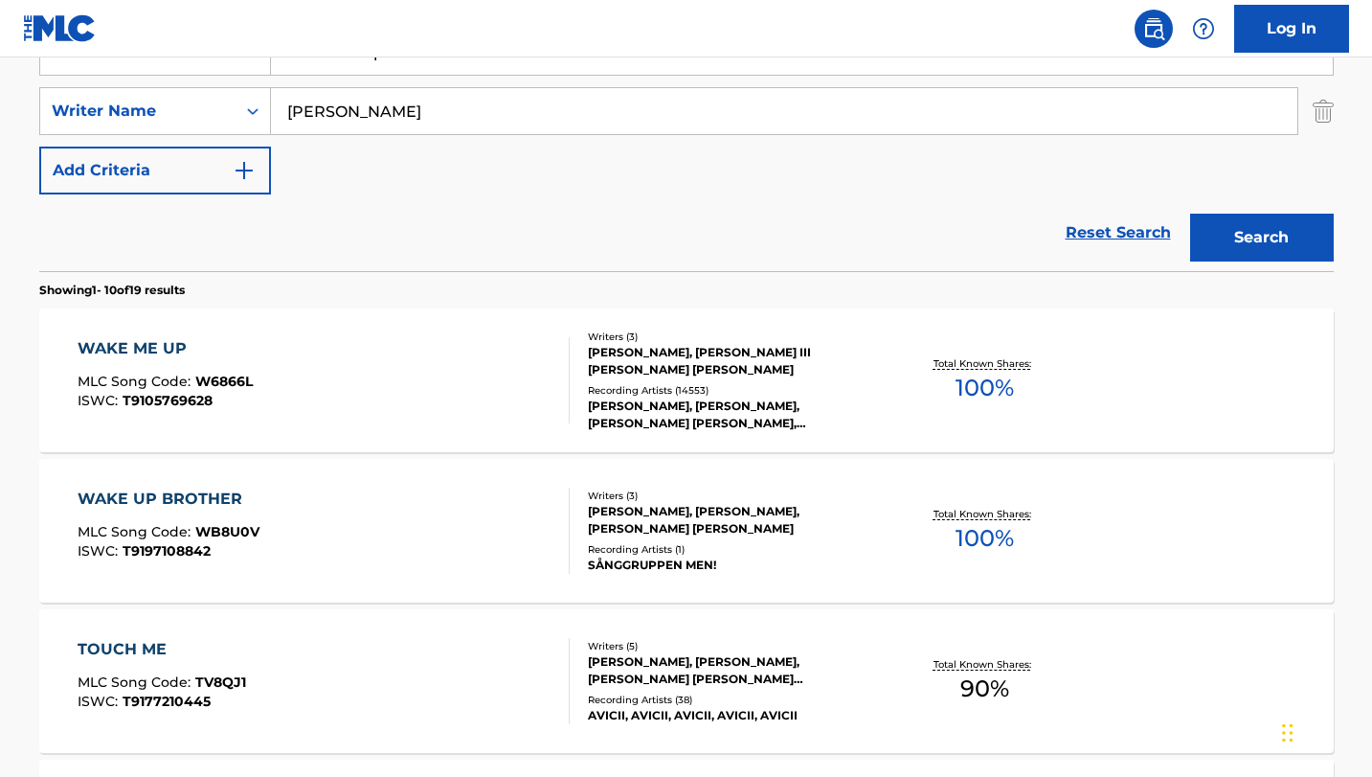
click at [148, 347] on div "WAKE ME UP" at bounding box center [165, 348] width 175 height 23
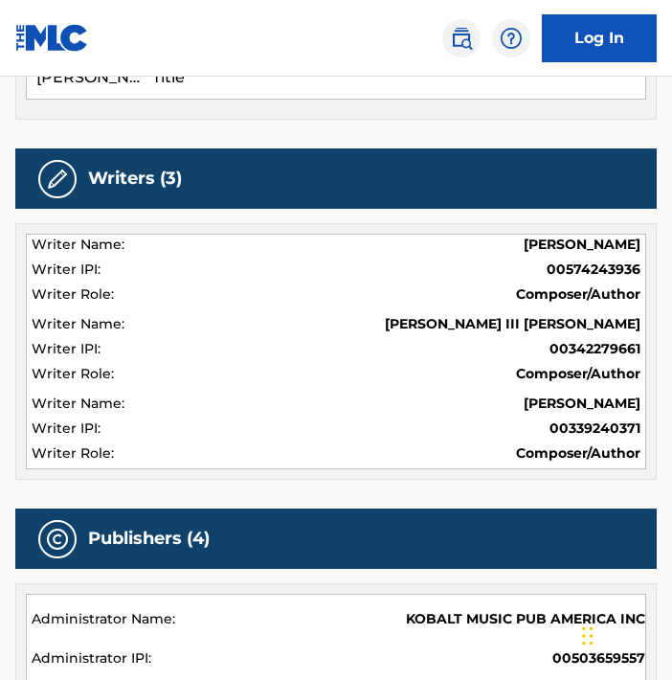
scroll to position [1043, 0]
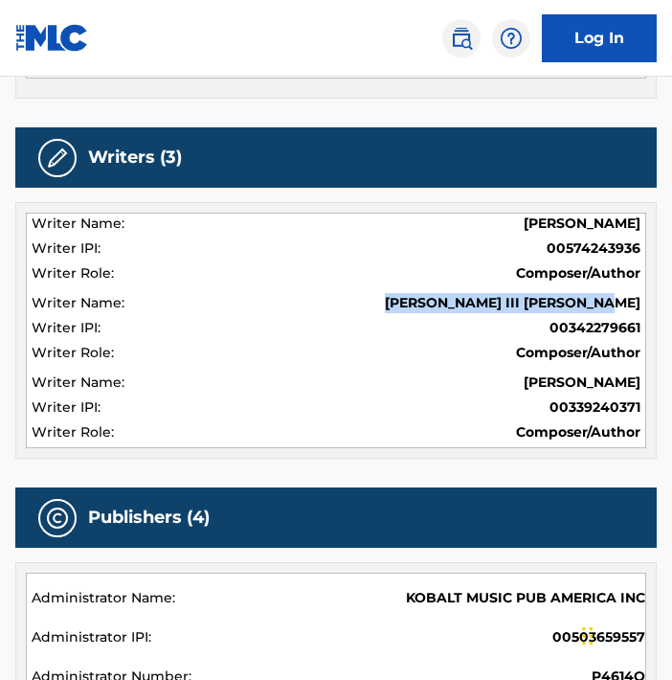
drag, startPoint x: 411, startPoint y: 256, endPoint x: 641, endPoint y: 252, distance: 229.9
click at [641, 293] on span "[PERSON_NAME] III [PERSON_NAME]" at bounding box center [513, 303] width 256 height 20
copy span "[PERSON_NAME] III [PERSON_NAME]"
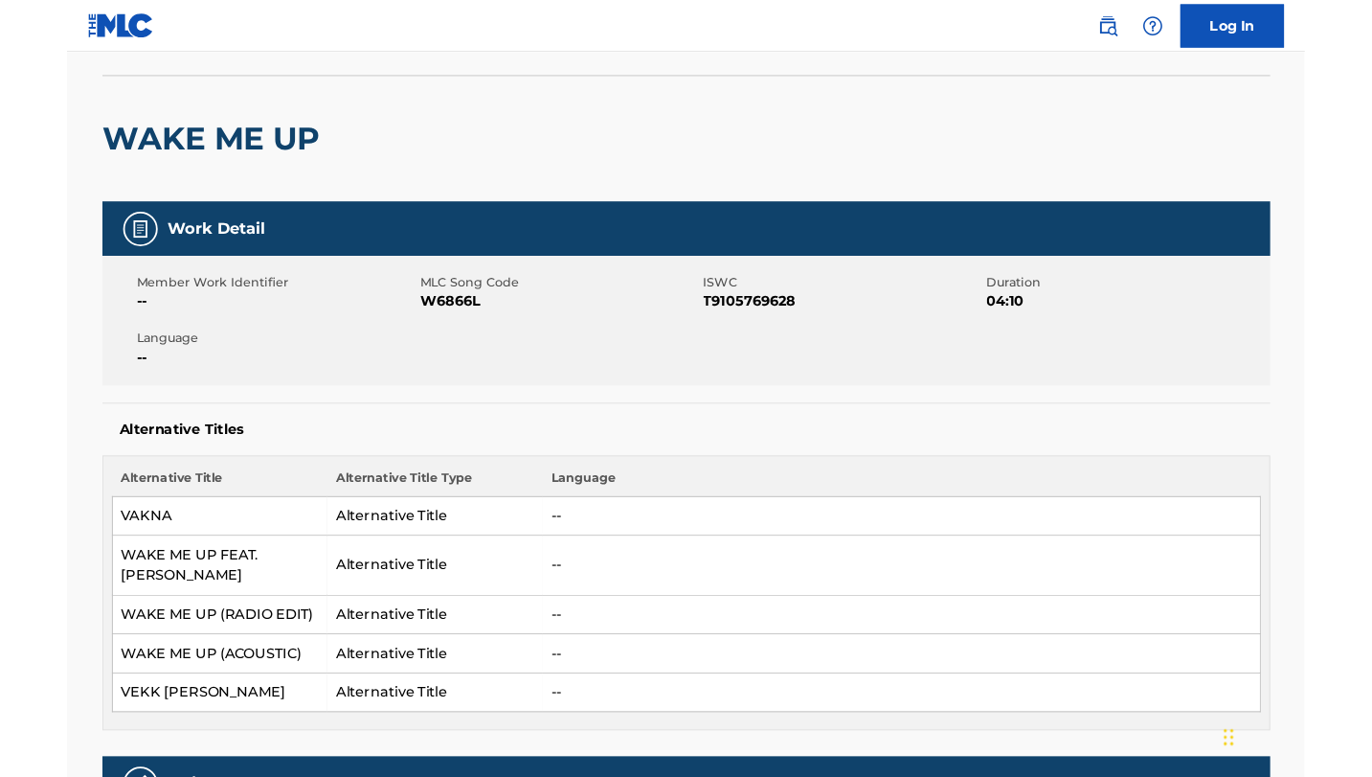
scroll to position [0, 0]
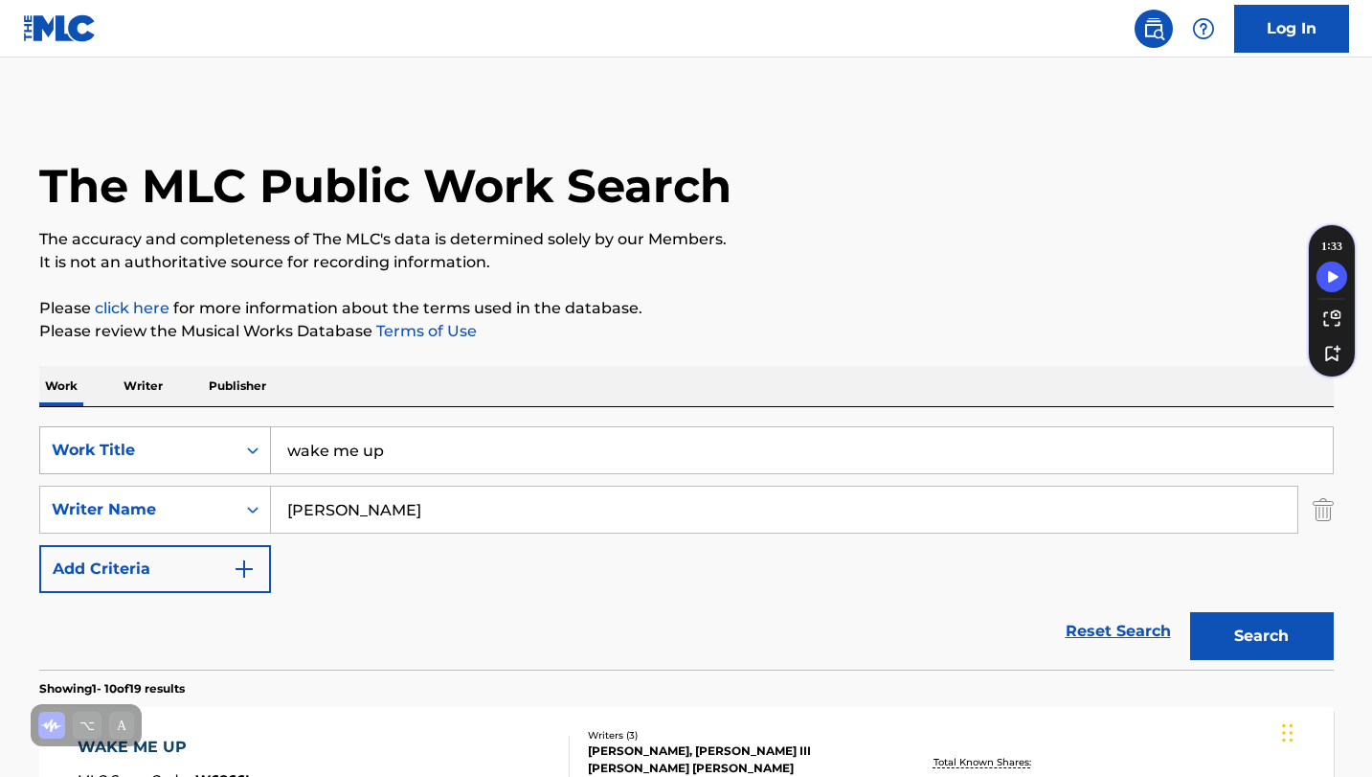
drag, startPoint x: 393, startPoint y: 453, endPoint x: 255, endPoint y: 455, distance: 137.9
click at [256, 455] on div "SearchWithCriteria8d52ea78-a2da-4a4e-8241-c29202c8a8cc Work Title wake me up" at bounding box center [686, 450] width 1295 height 48
click at [334, 453] on input "disco titanium" at bounding box center [802, 450] width 1062 height 46
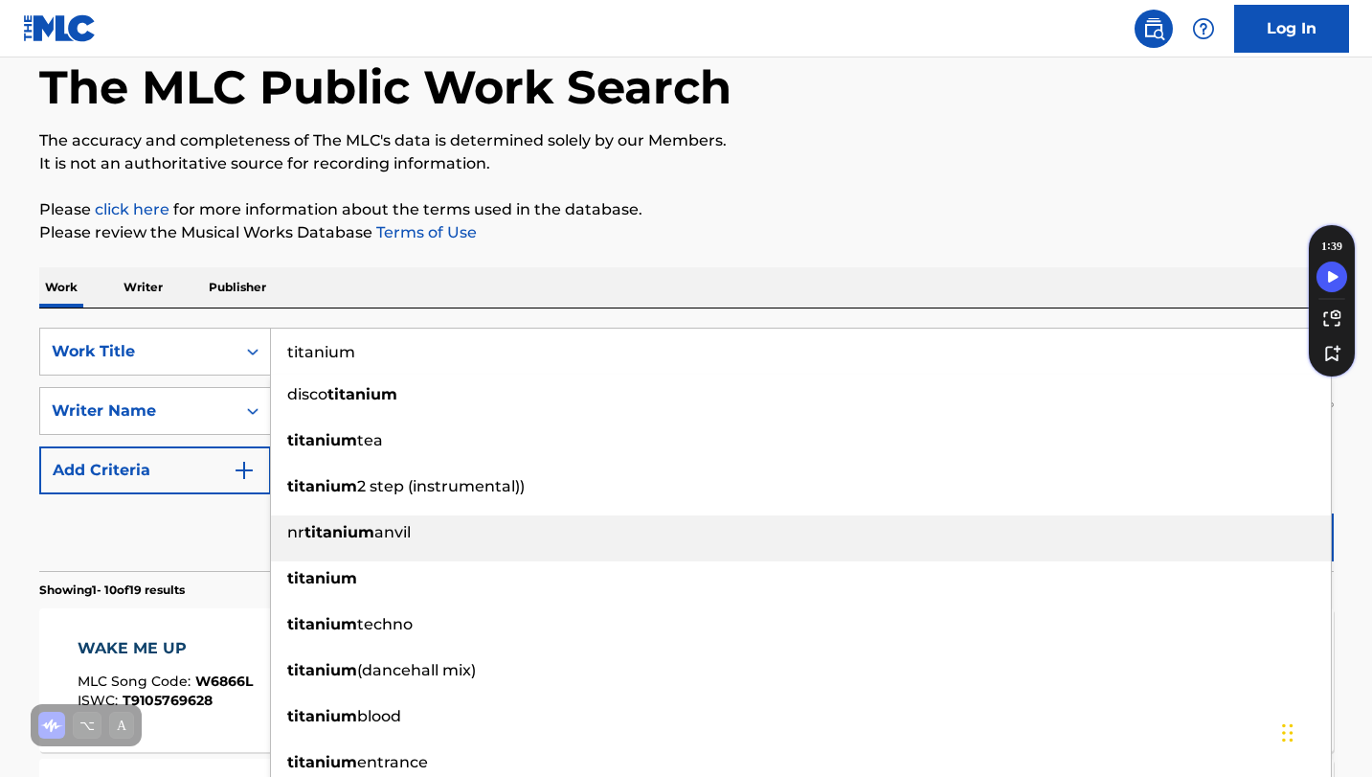
scroll to position [102, 0]
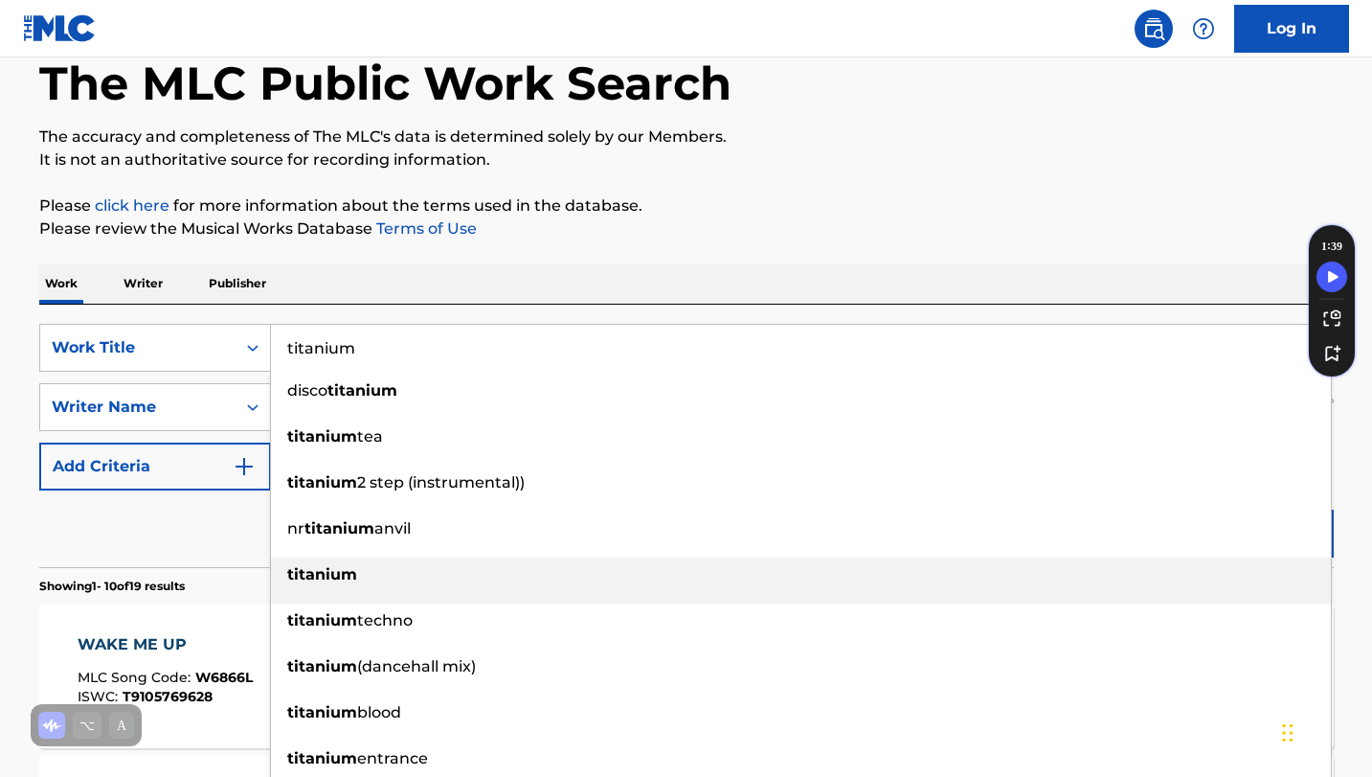
type input "titanium"
click at [363, 580] on div "titanium" at bounding box center [801, 574] width 1060 height 34
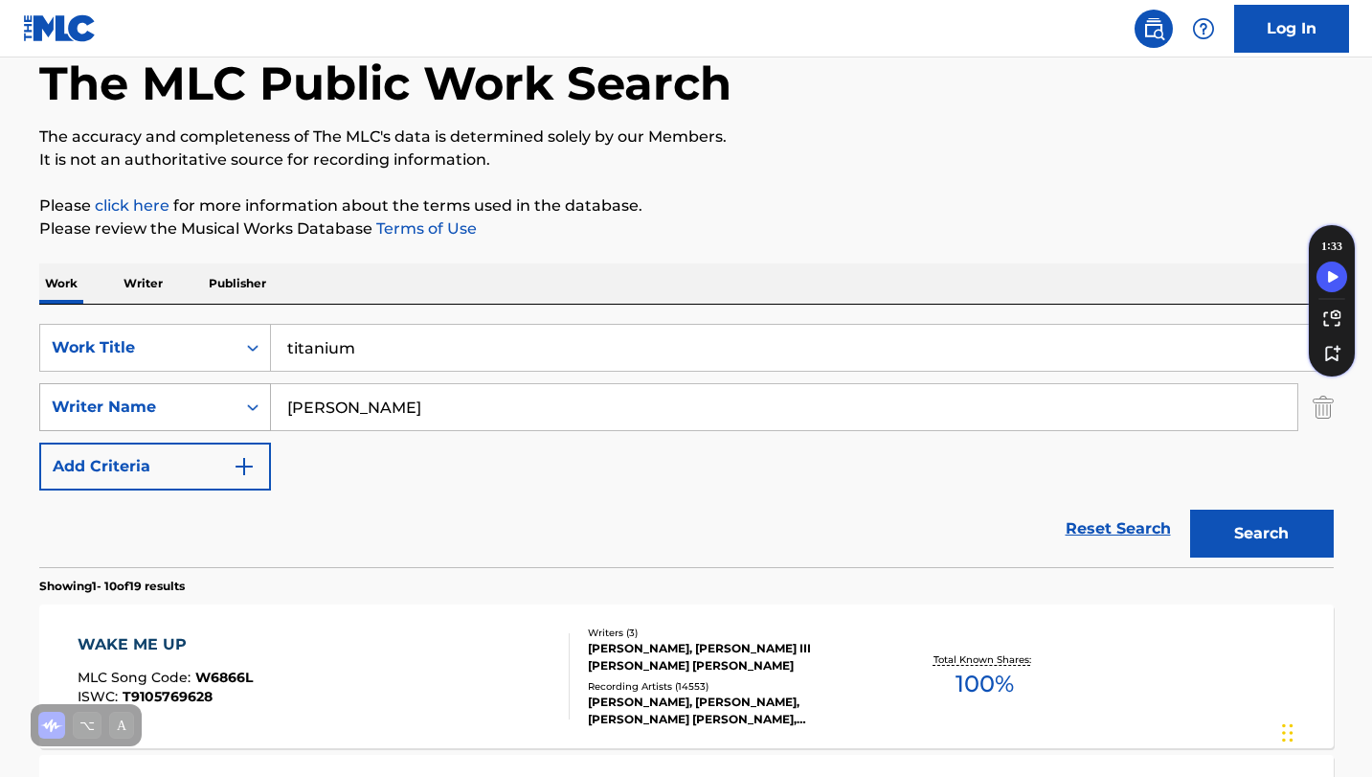
drag, startPoint x: 403, startPoint y: 413, endPoint x: 240, endPoint y: 408, distance: 162.9
click at [235, 405] on div "SearchWithCriteriaa60906aa-e8f9-44ee-ba6b-f99fc5ed5783 Writer Name [PERSON_NAME]" at bounding box center [686, 407] width 1295 height 48
click at [1250, 530] on button "Search" at bounding box center [1262, 533] width 144 height 48
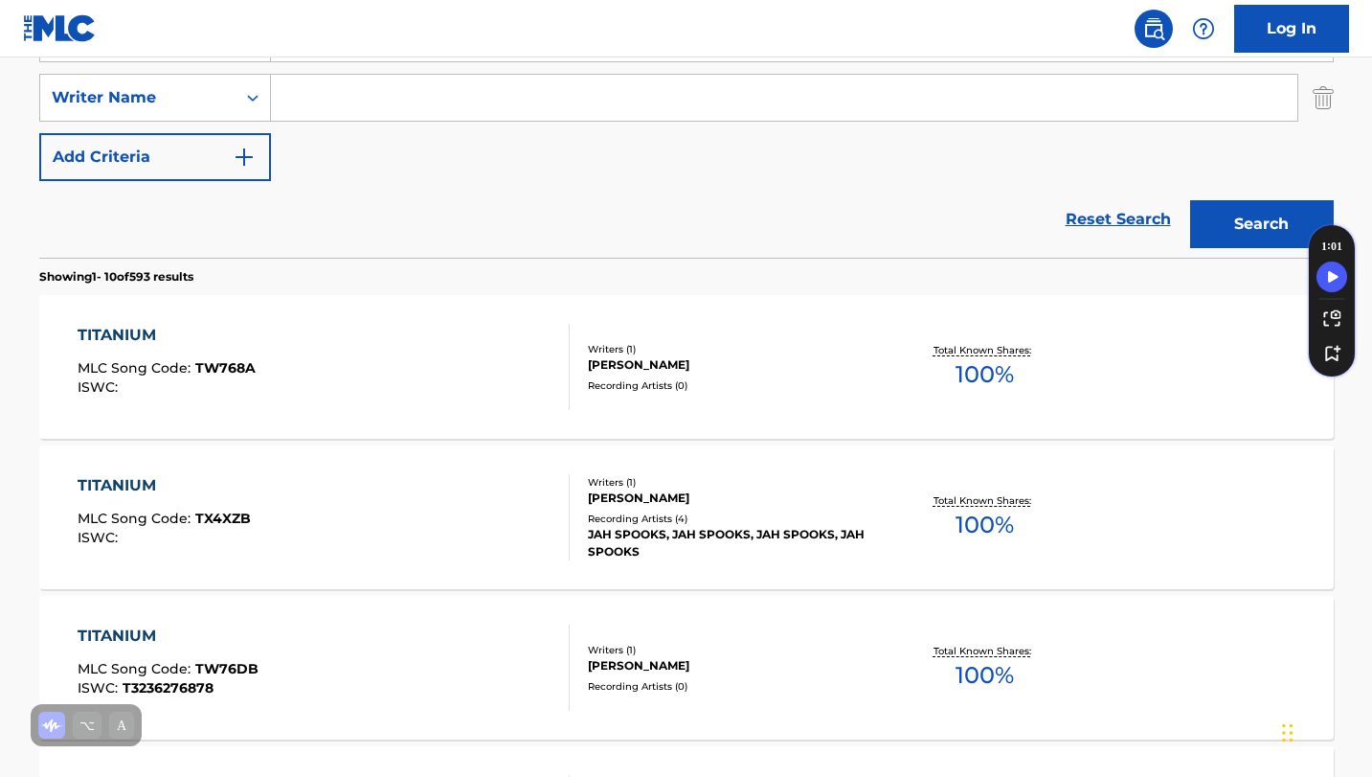
scroll to position [0, 0]
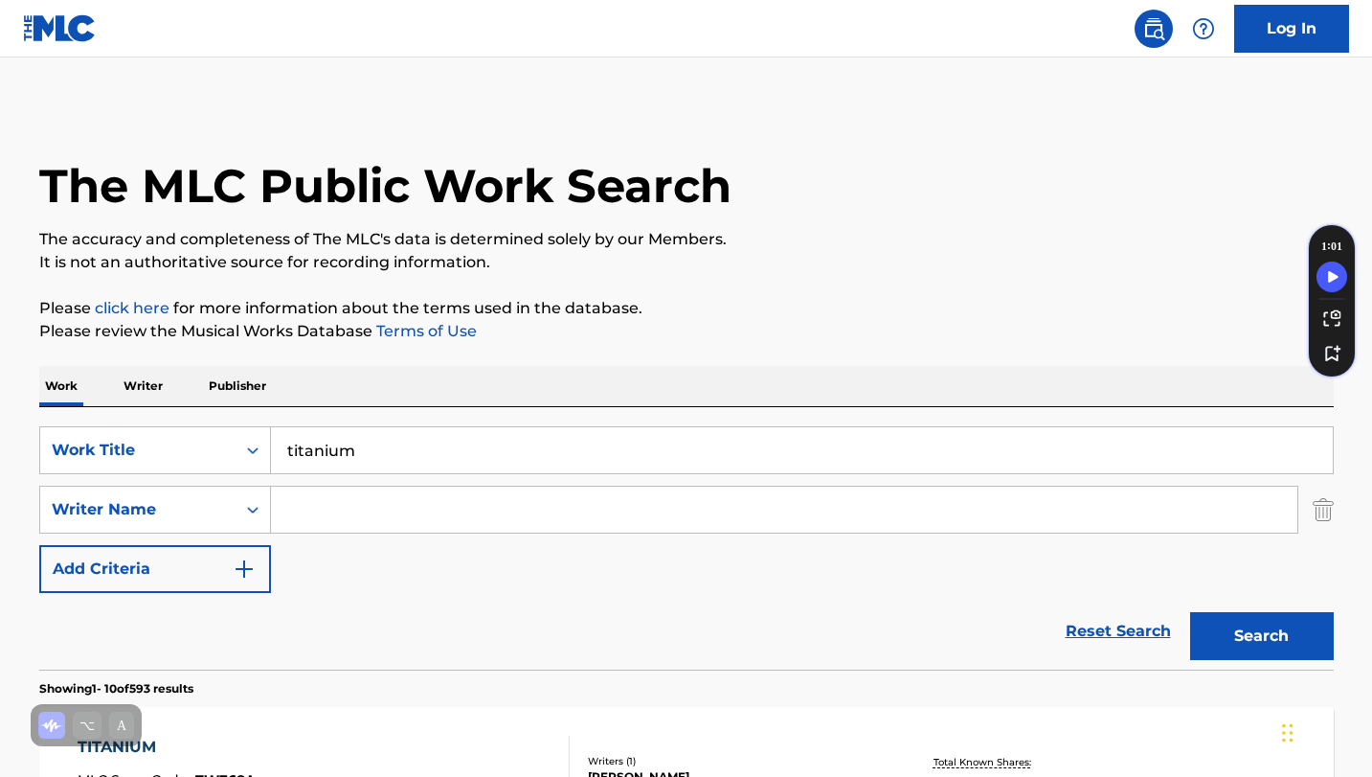
click at [331, 511] on input "Search Form" at bounding box center [784, 509] width 1027 height 46
type input "[PERSON_NAME]"
click at [1266, 637] on button "Search" at bounding box center [1262, 636] width 144 height 48
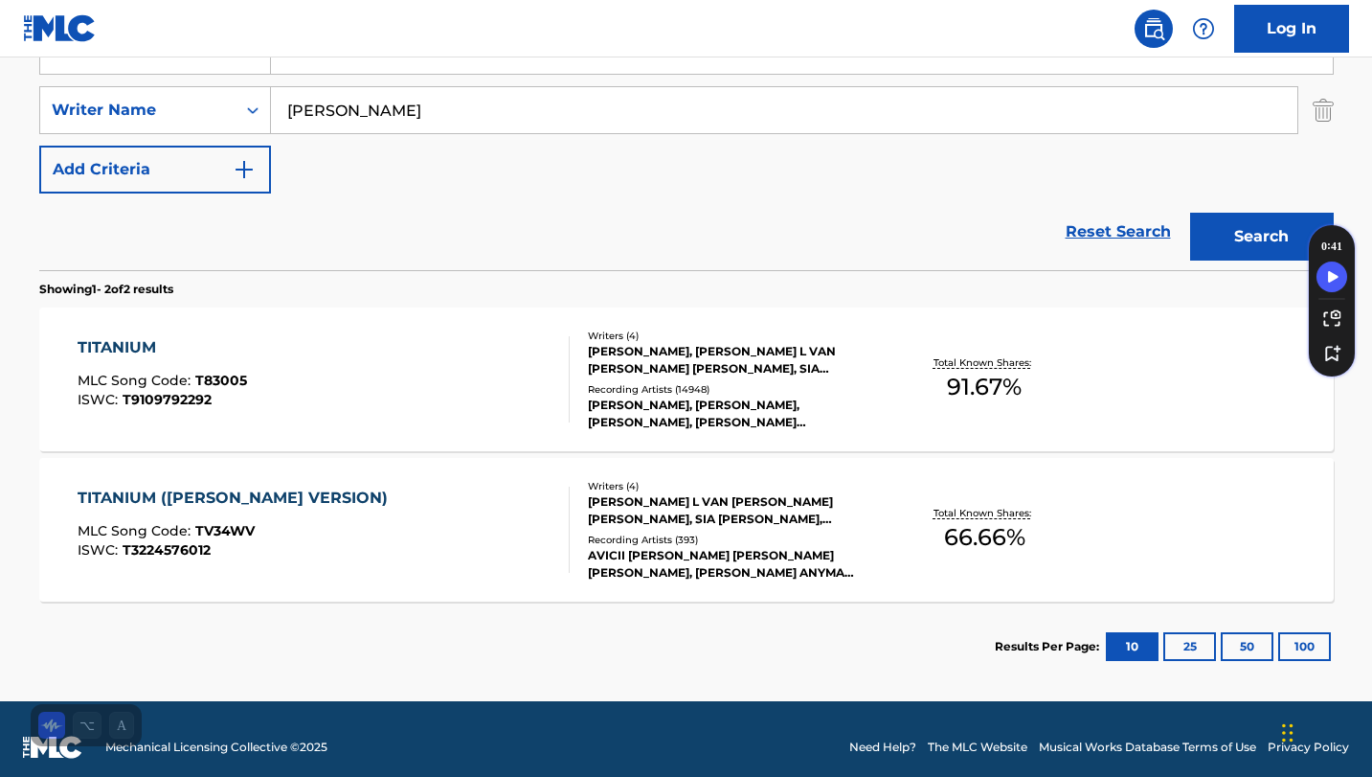
scroll to position [343, 0]
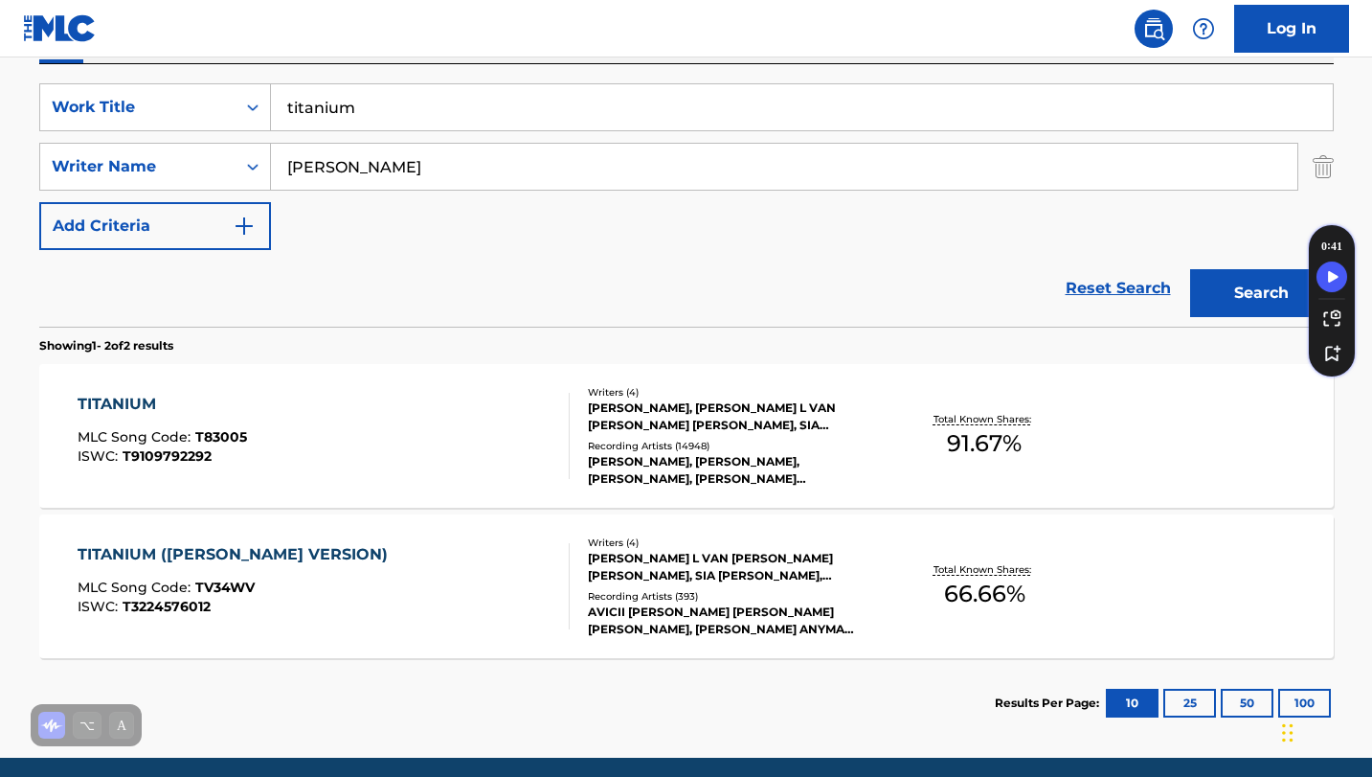
click at [110, 396] on div "TITANIUM" at bounding box center [163, 404] width 170 height 23
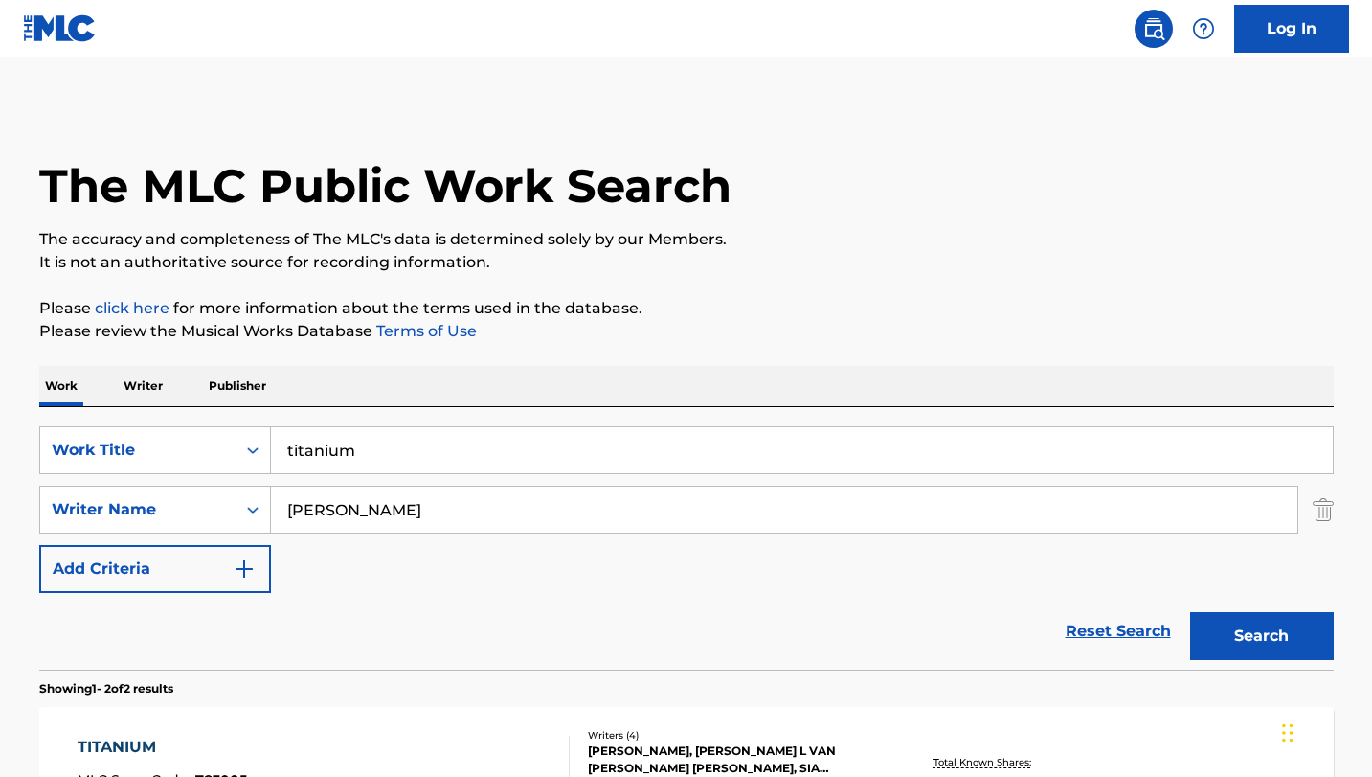
scroll to position [306, 0]
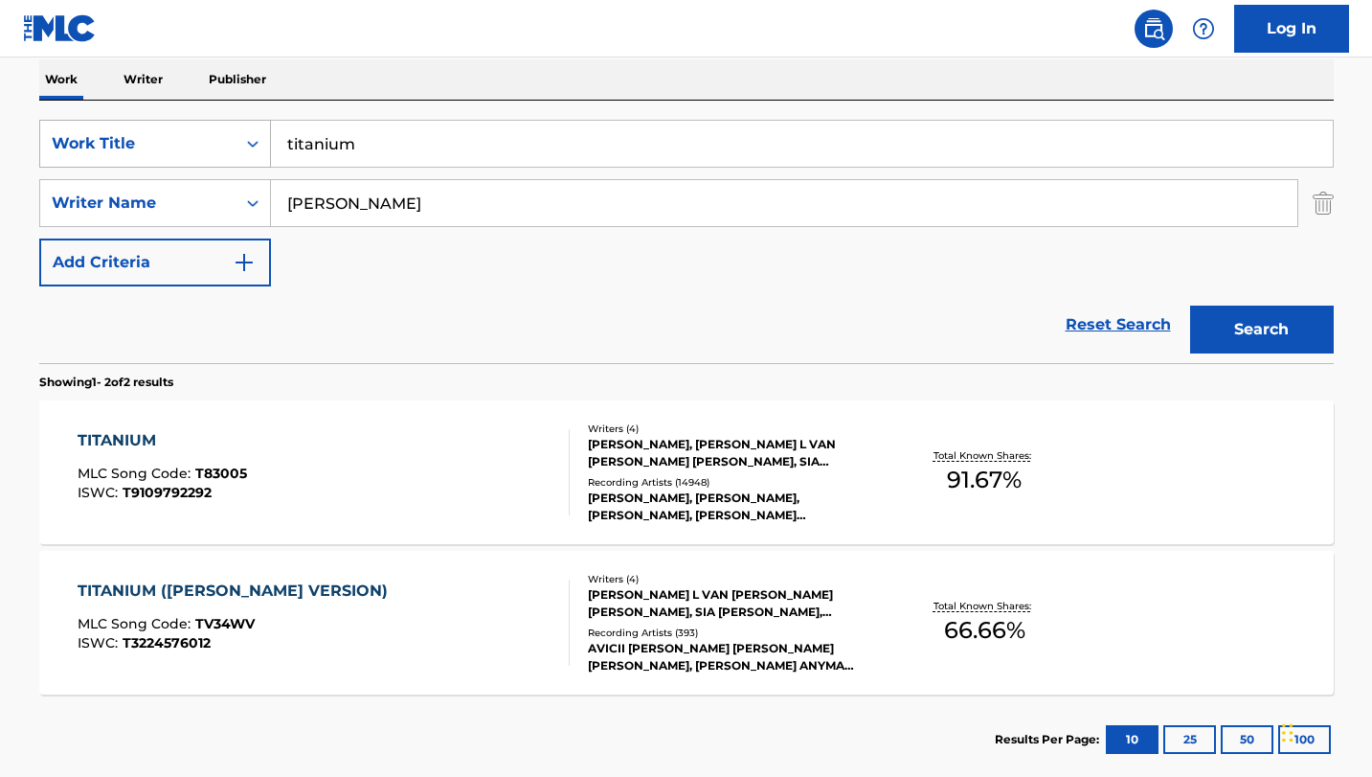
drag, startPoint x: 357, startPoint y: 143, endPoint x: 236, endPoint y: 140, distance: 121.7
click at [236, 140] on div "SearchWithCriteria8d52ea78-a2da-4a4e-8241-c29202c8a8cc Work Title titanium" at bounding box center [686, 144] width 1295 height 48
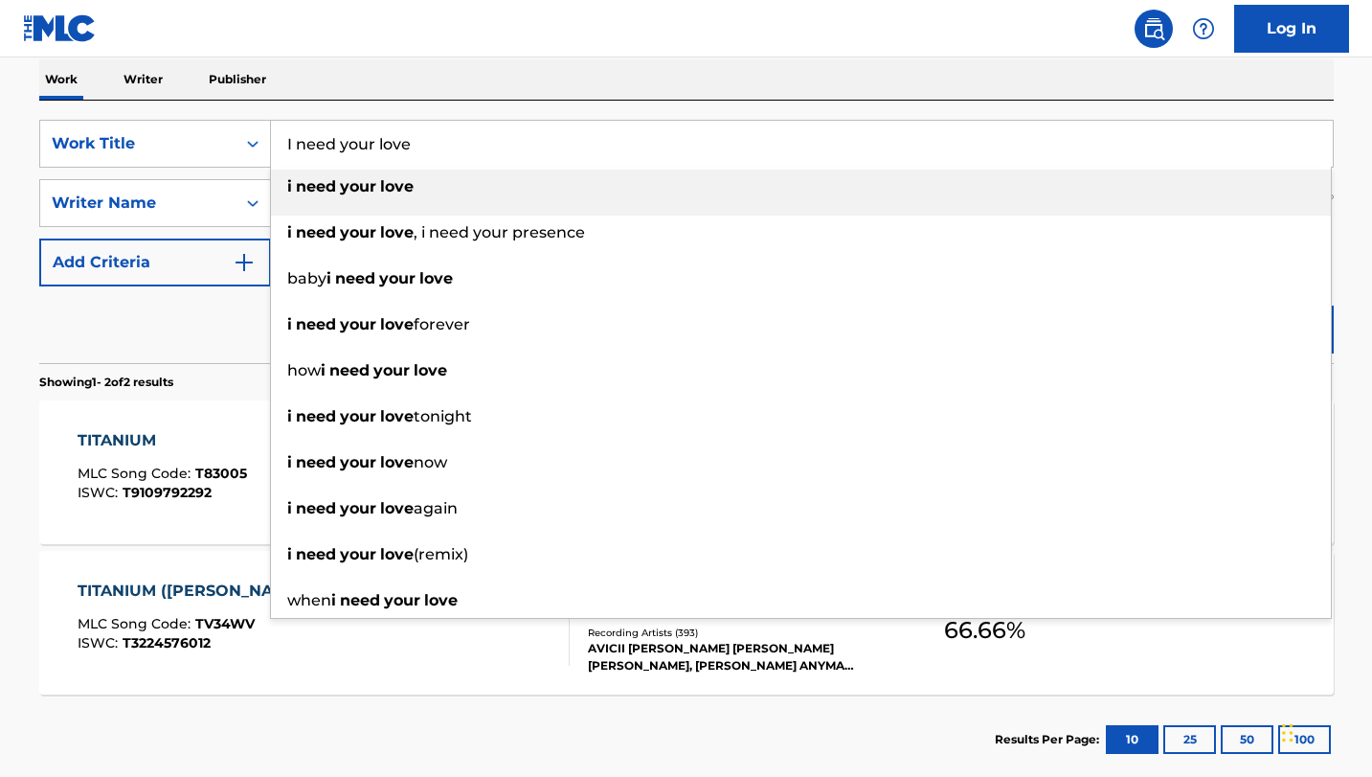
click at [428, 186] on div "i need your love" at bounding box center [801, 187] width 1060 height 34
type input "i need your love"
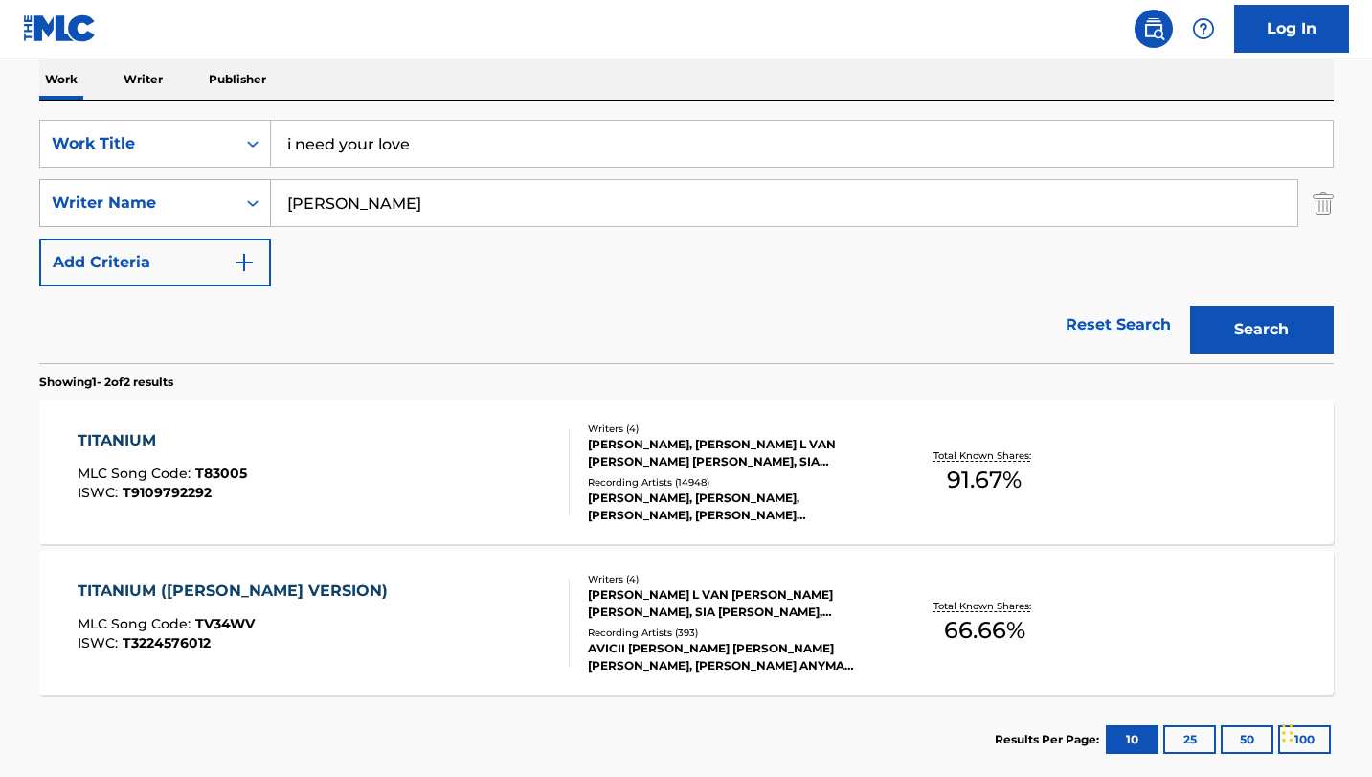
drag, startPoint x: 395, startPoint y: 204, endPoint x: 252, endPoint y: 205, distance: 142.7
click at [252, 205] on div "SearchWithCriteriaa60906aa-e8f9-44ee-ba6b-f99fc5ed5783 Writer Name [PERSON_NAME]" at bounding box center [686, 203] width 1295 height 48
type input "[PERSON_NAME]"
click at [1252, 330] on button "Search" at bounding box center [1262, 329] width 144 height 48
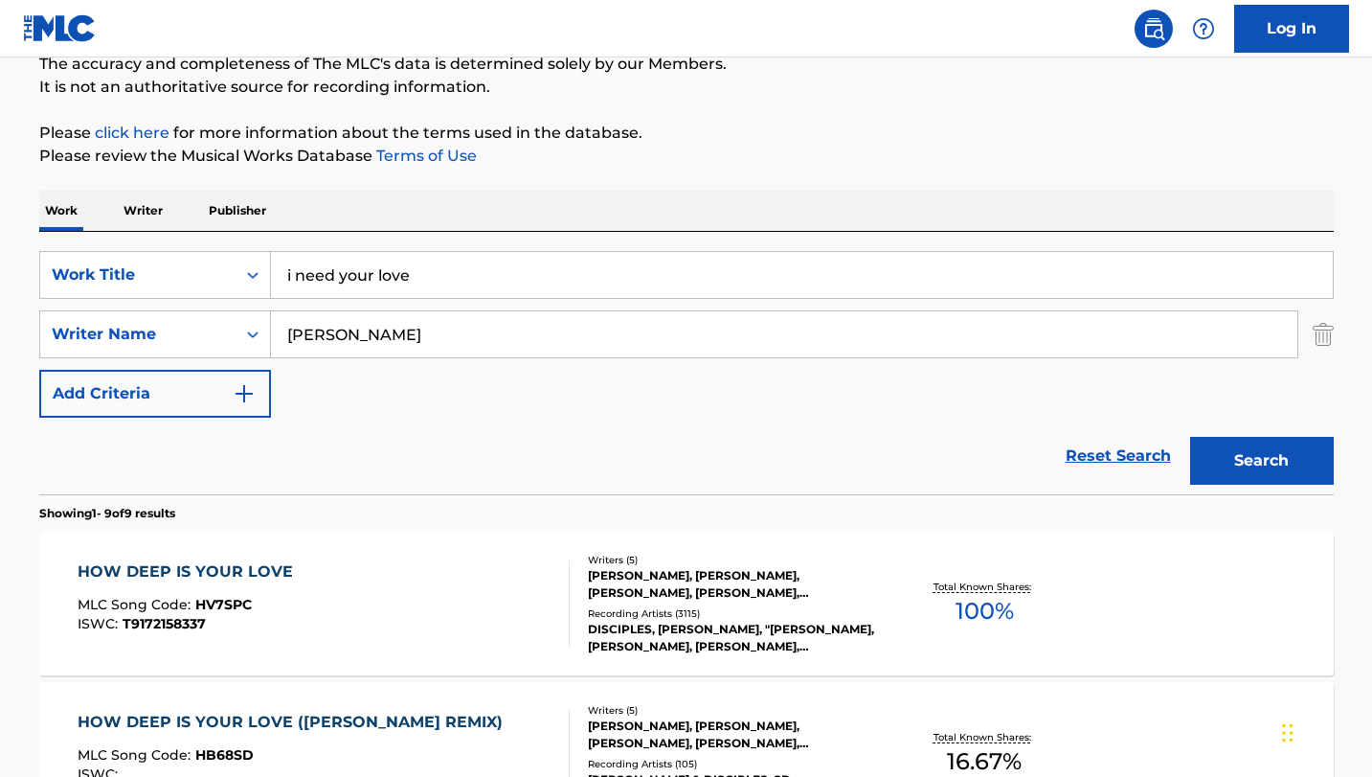
scroll to position [0, 0]
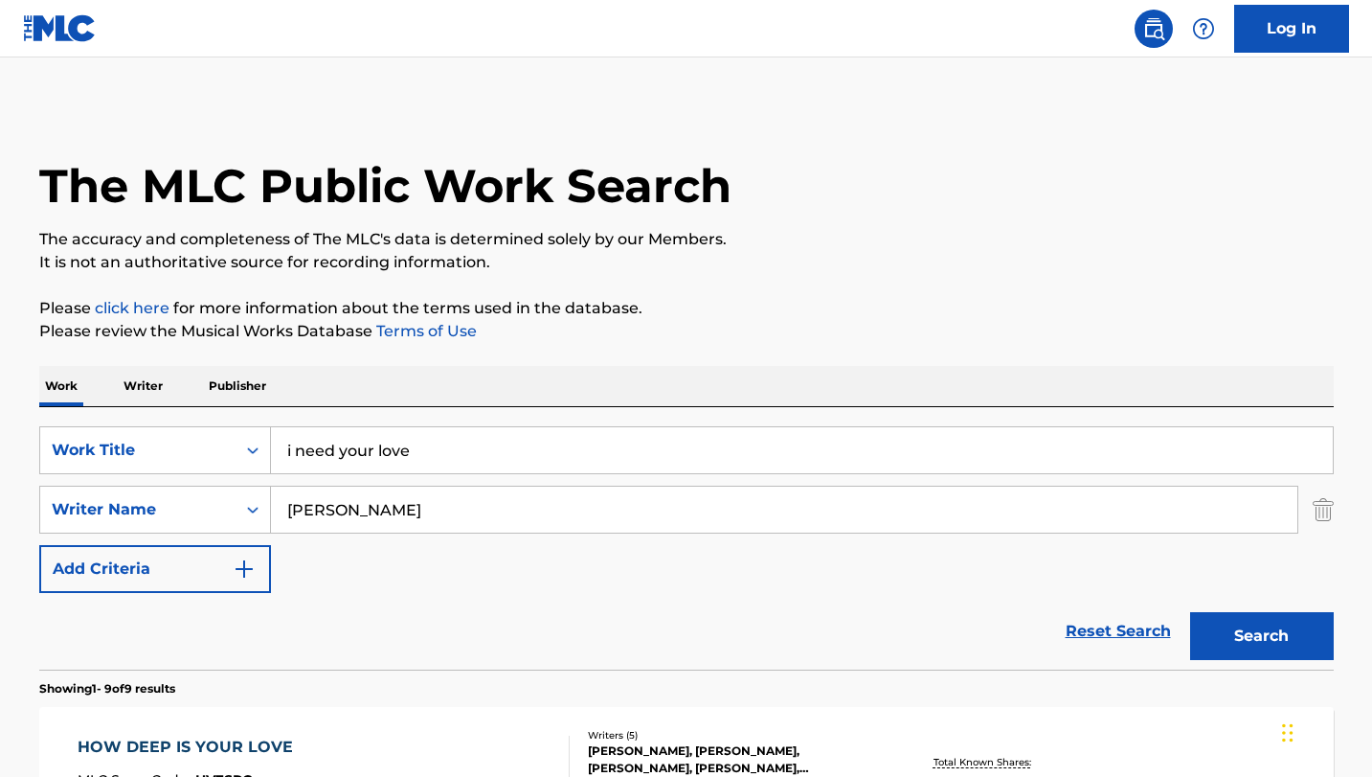
click at [290, 449] on input "i need your love" at bounding box center [802, 450] width 1062 height 46
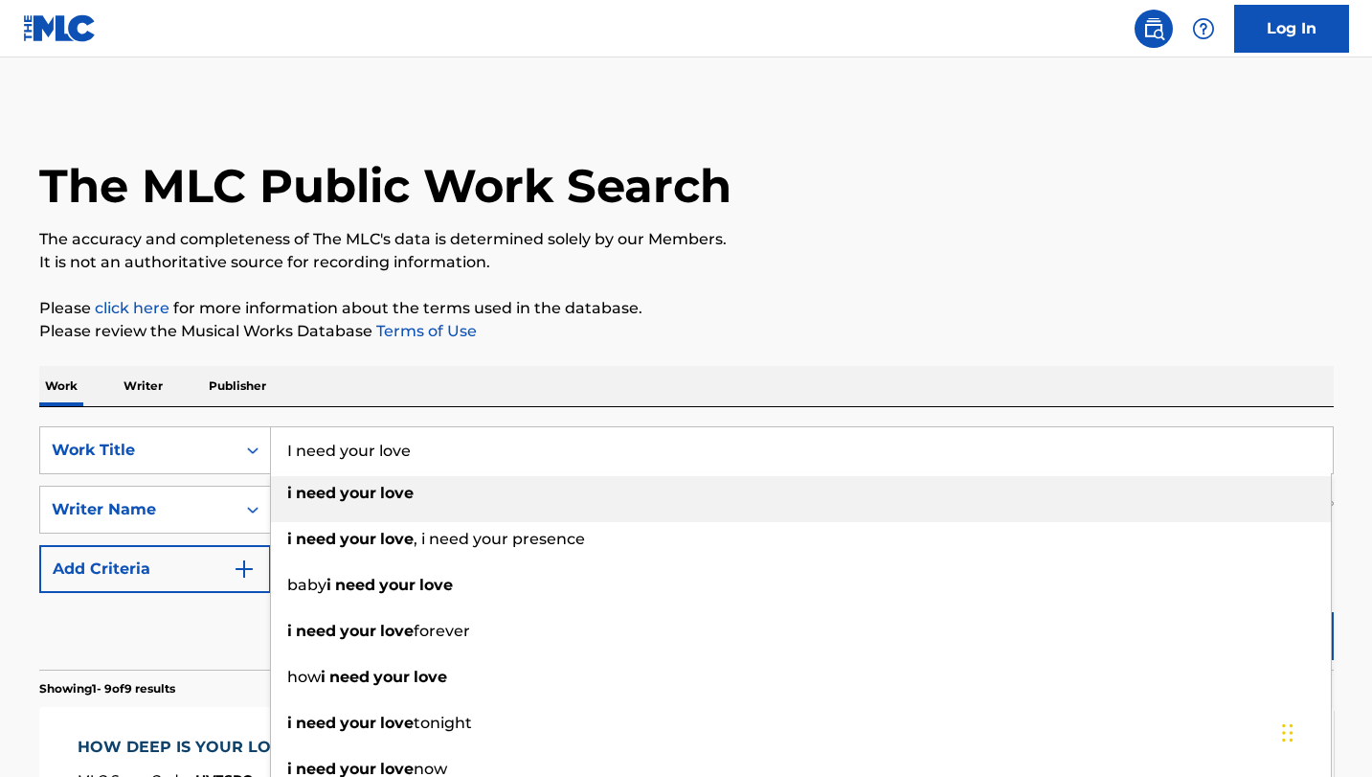
click at [438, 495] on div "i need your love" at bounding box center [801, 493] width 1060 height 34
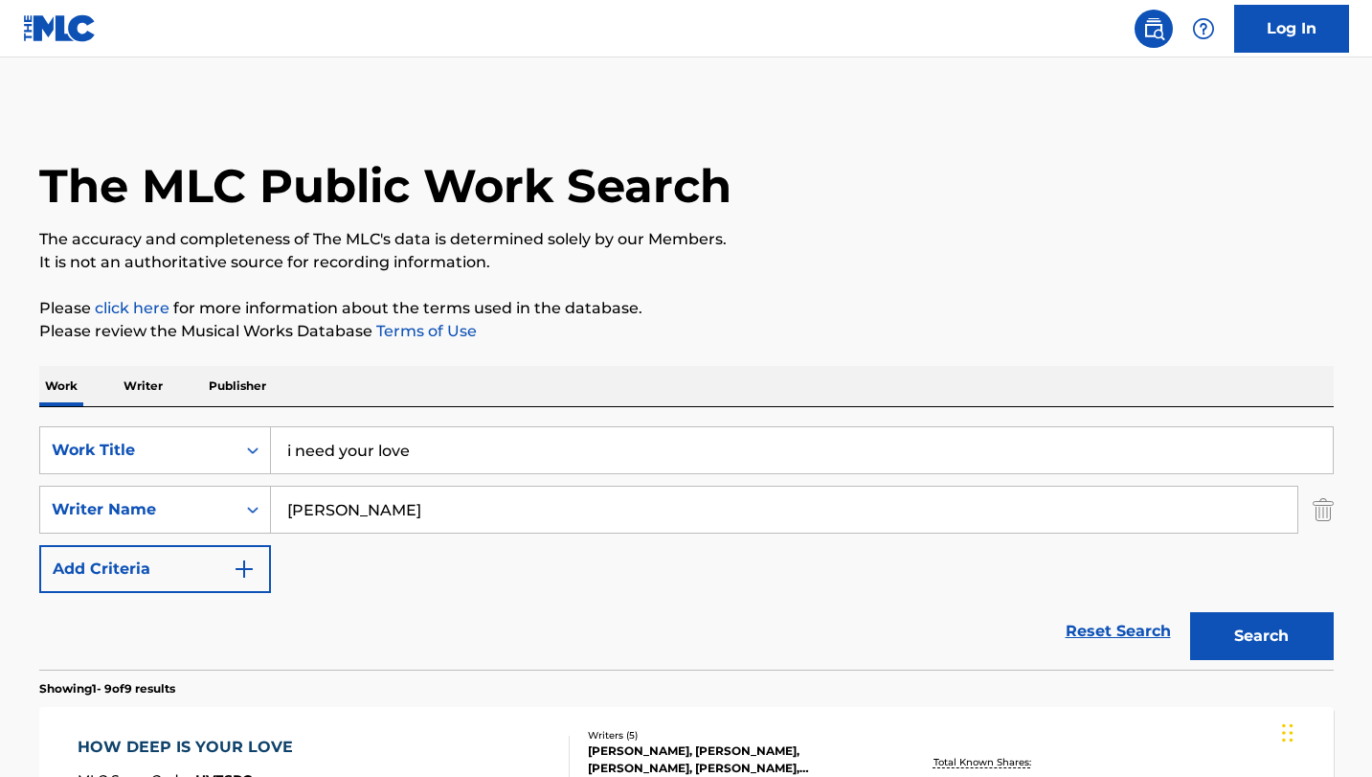
click at [1289, 640] on button "Search" at bounding box center [1262, 636] width 144 height 48
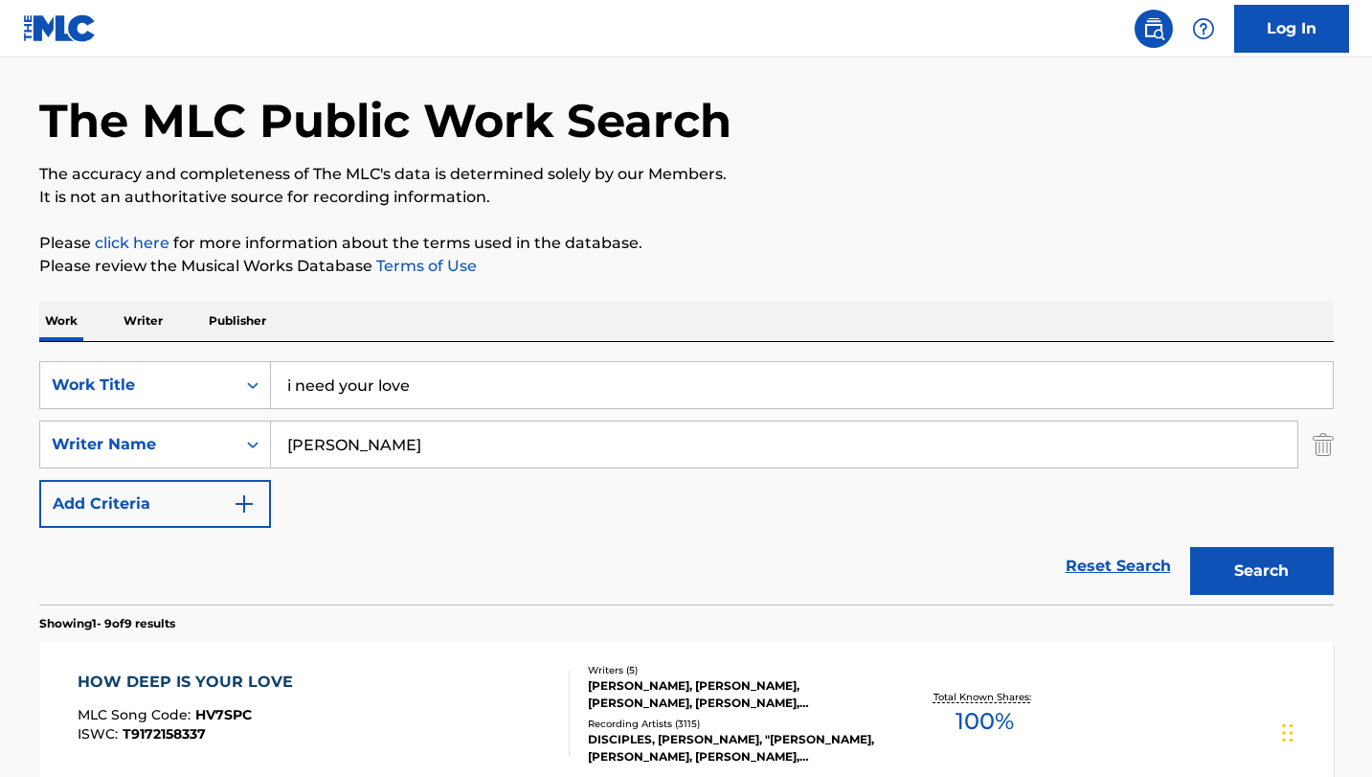
scroll to position [312, 0]
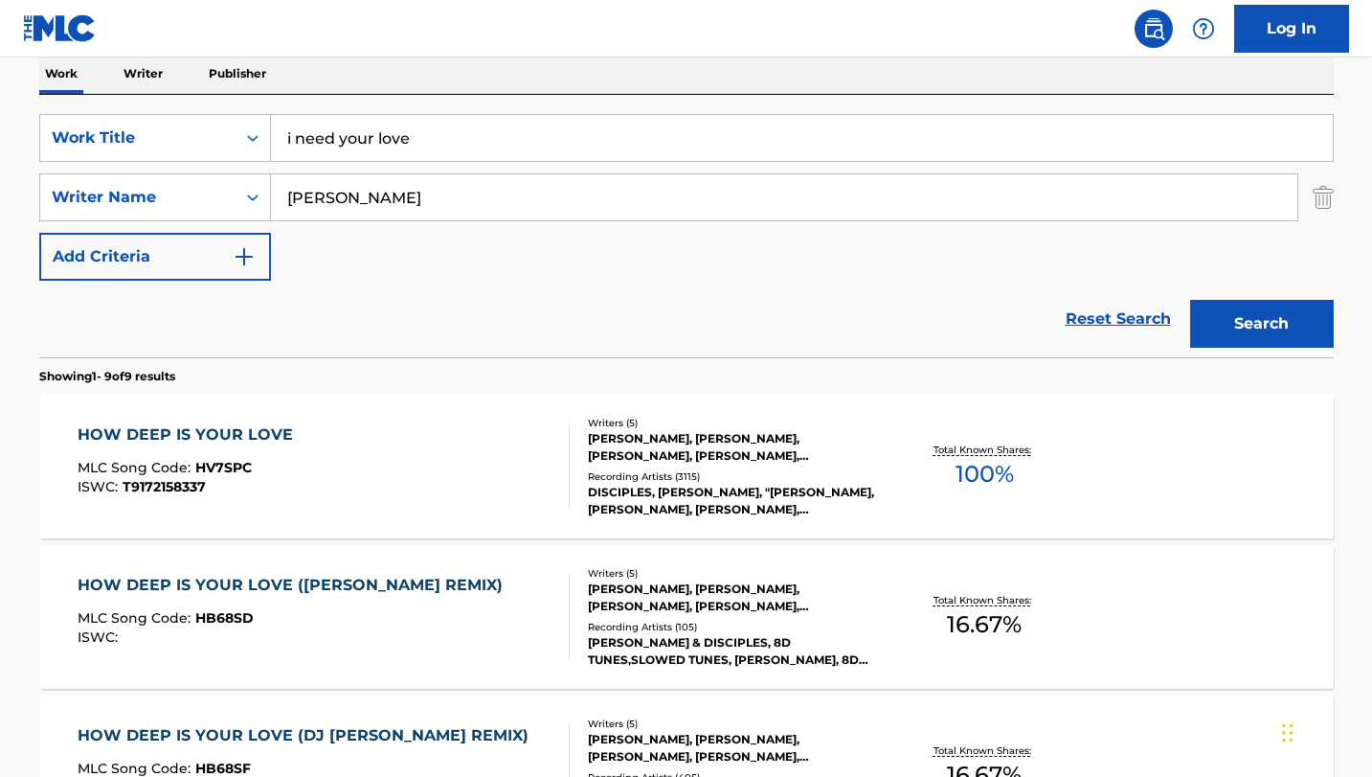
click at [336, 138] on input "i need your love" at bounding box center [802, 138] width 1062 height 46
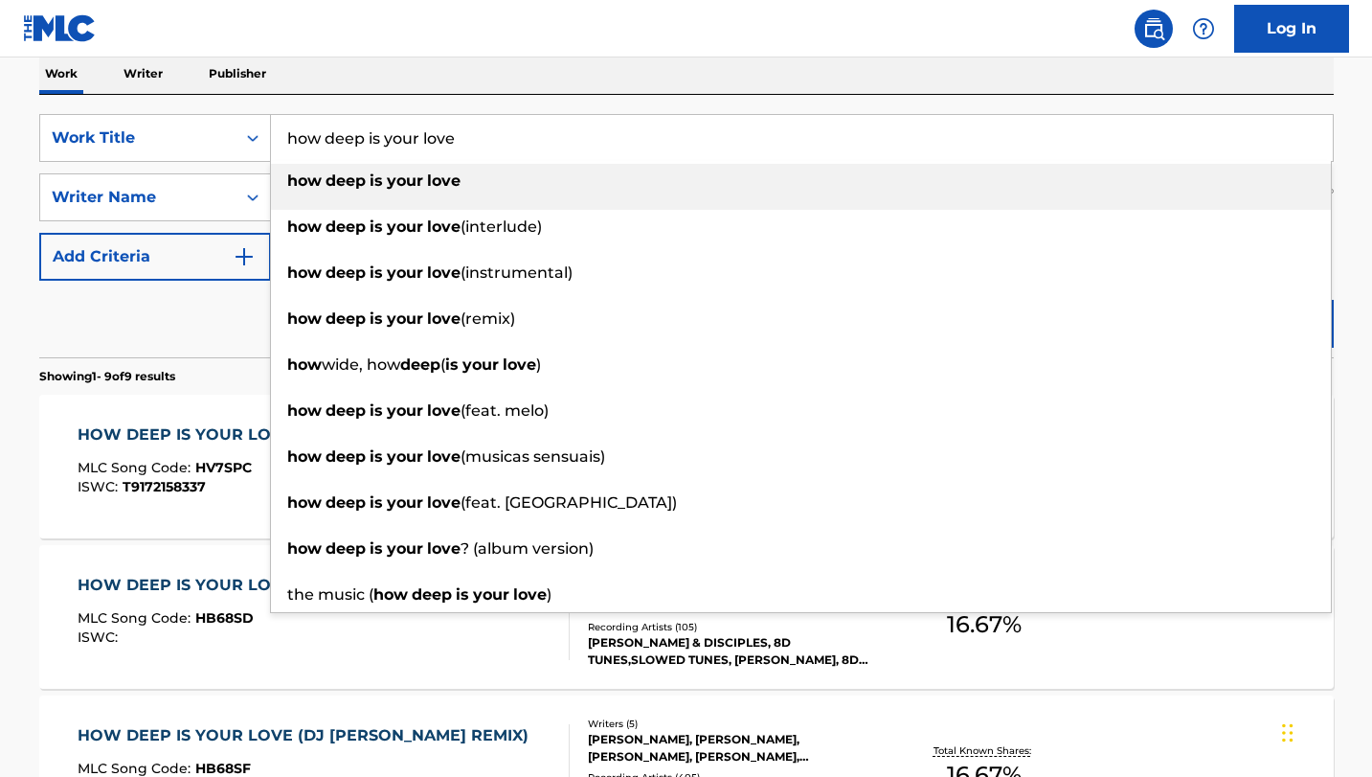
type input "how deep is your love"
click at [450, 185] on strong "love" at bounding box center [444, 180] width 34 height 18
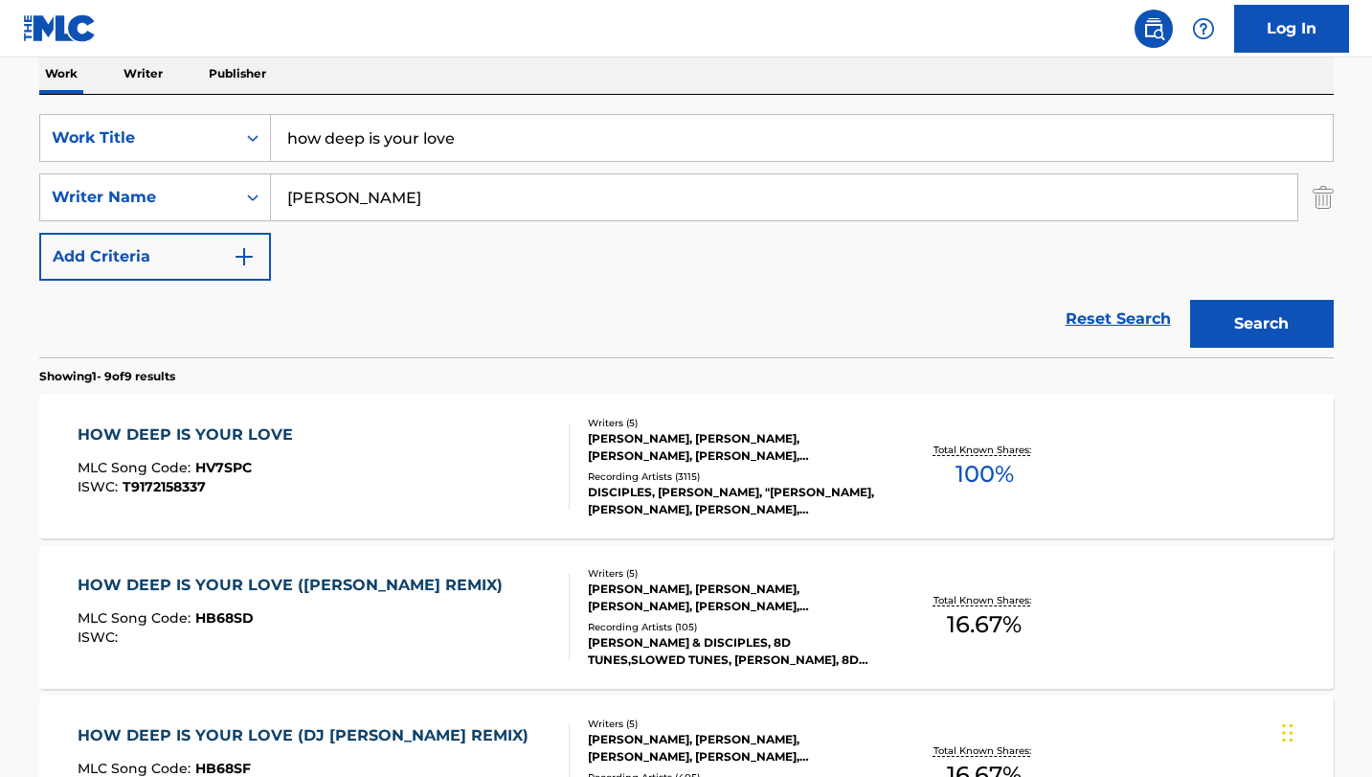
click at [1248, 325] on button "Search" at bounding box center [1262, 324] width 144 height 48
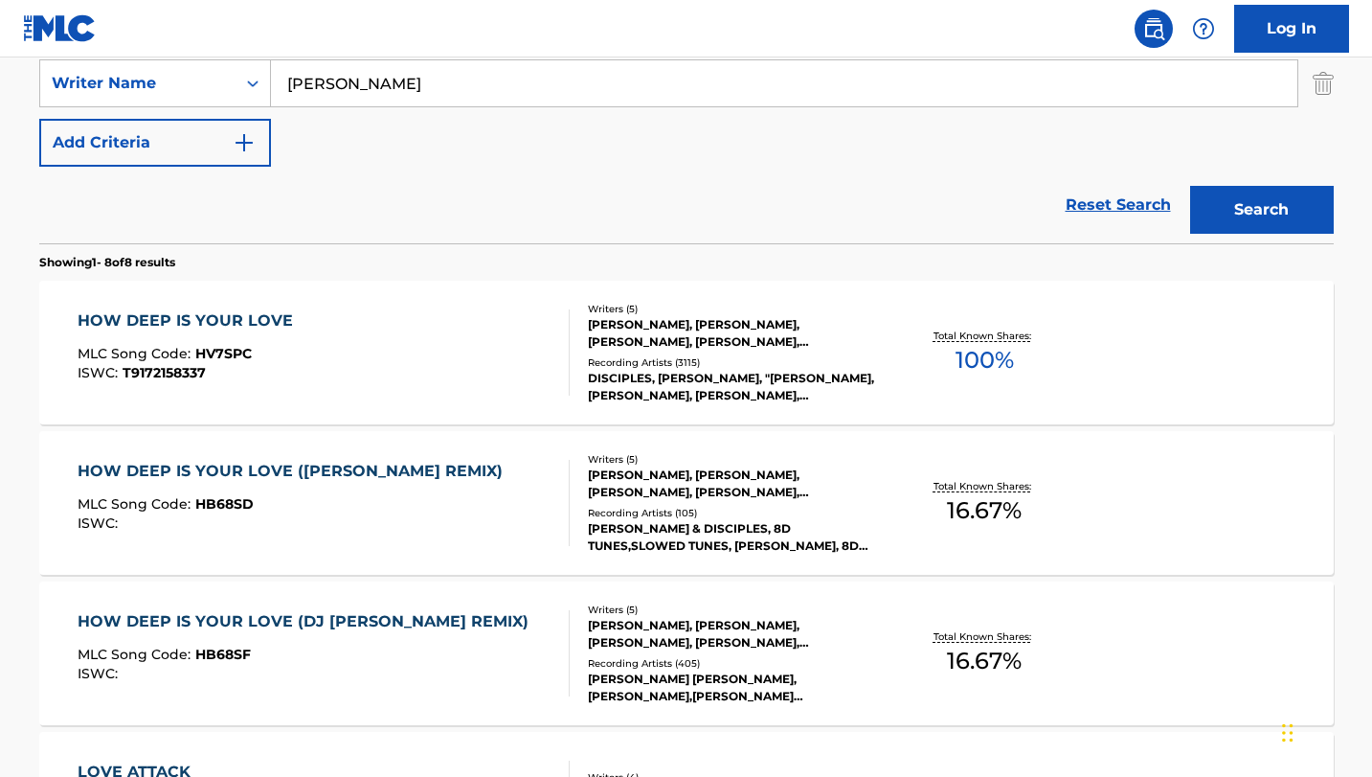
scroll to position [426, 0]
click at [191, 319] on div "HOW DEEP IS YOUR LOVE" at bounding box center [190, 320] width 225 height 23
